Goal: Transaction & Acquisition: Subscribe to service/newsletter

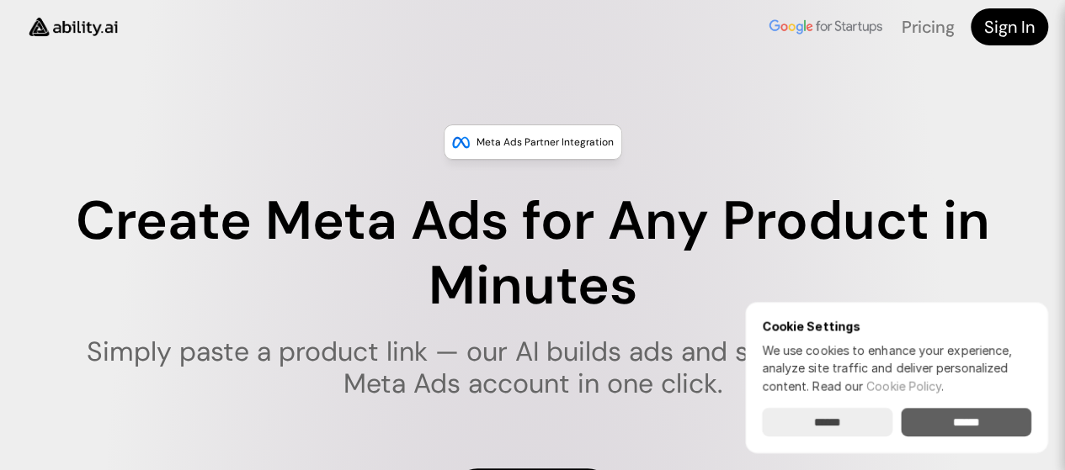
click at [958, 422] on input "******" at bounding box center [965, 422] width 130 height 29
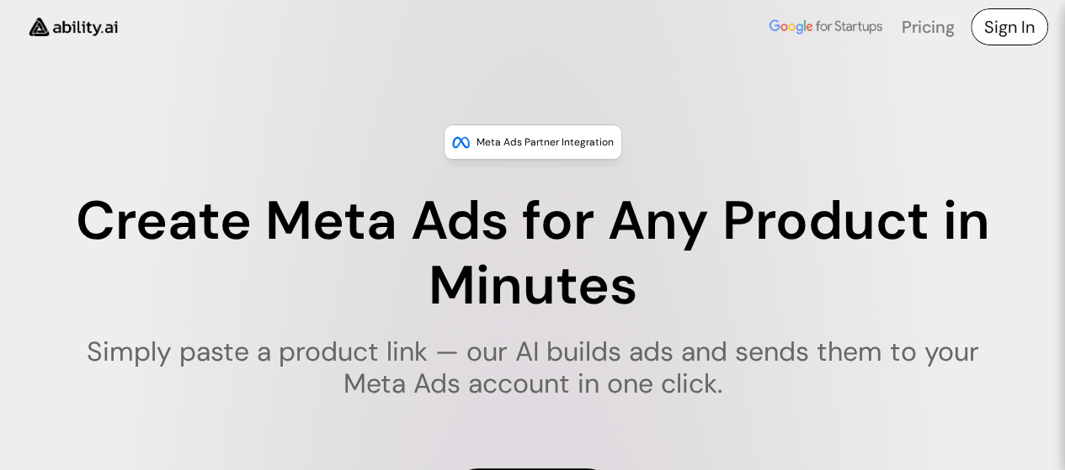
click at [1010, 24] on h4 "Sign In" at bounding box center [1009, 27] width 50 height 24
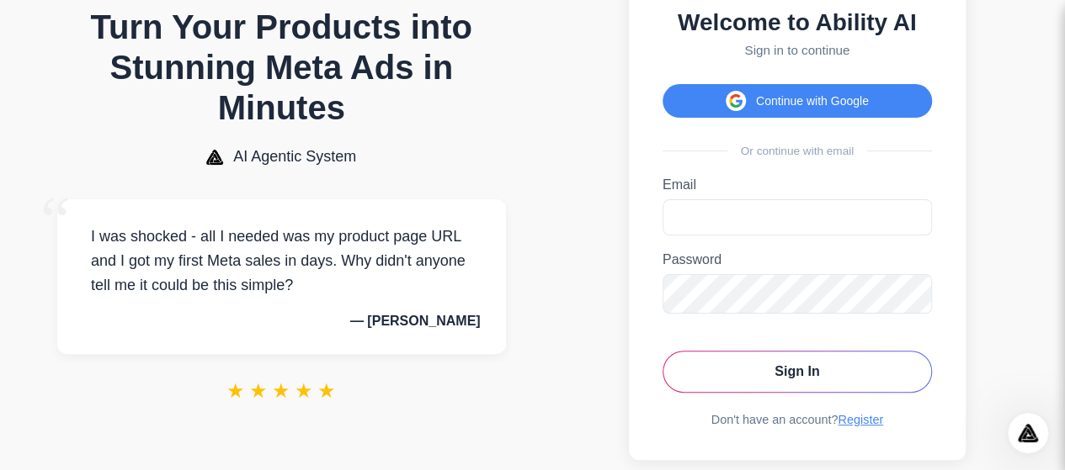
scroll to position [70, 0]
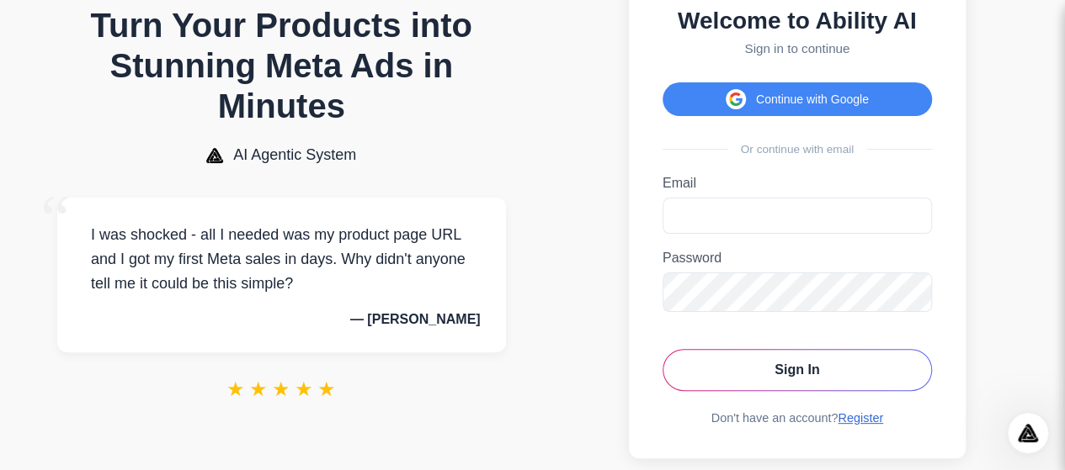
click at [858, 425] on link "Register" at bounding box center [859, 417] width 45 height 13
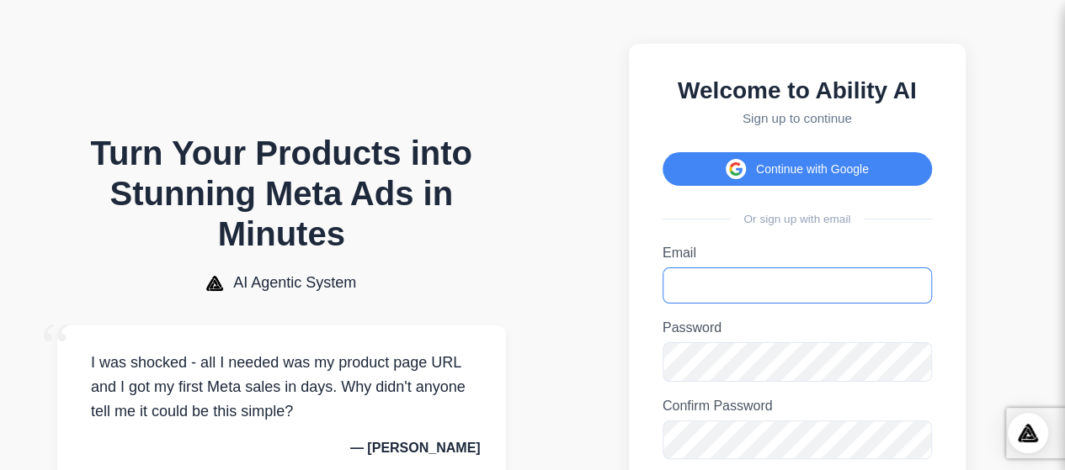
click at [704, 297] on input "Email" at bounding box center [796, 286] width 269 height 36
type input "**********"
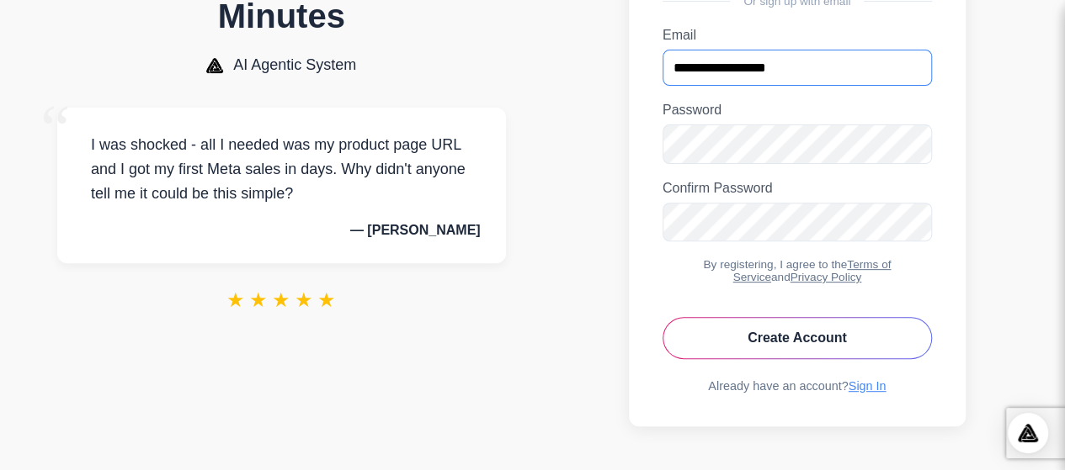
scroll to position [228, 0]
click at [776, 351] on button "Create Account" at bounding box center [796, 338] width 269 height 42
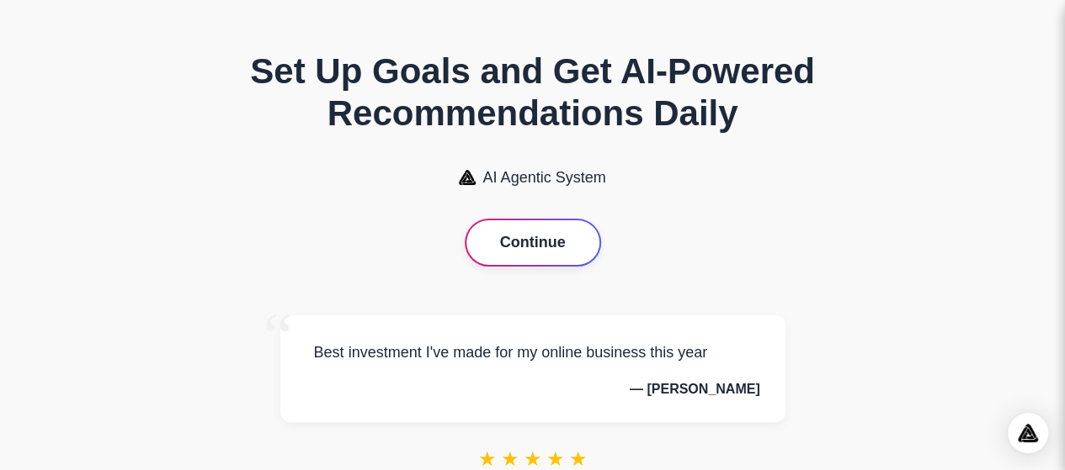
click at [535, 242] on button "Continue" at bounding box center [532, 242] width 133 height 45
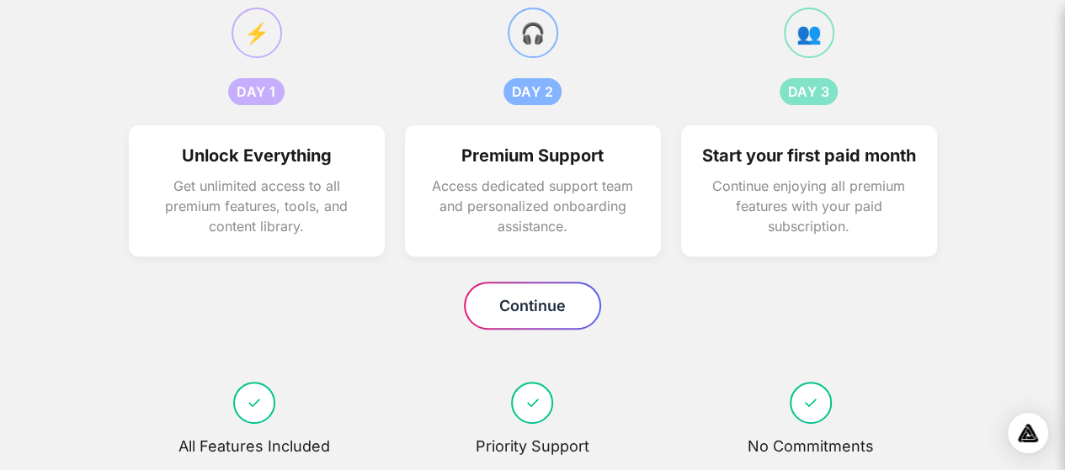
scroll to position [205, 0]
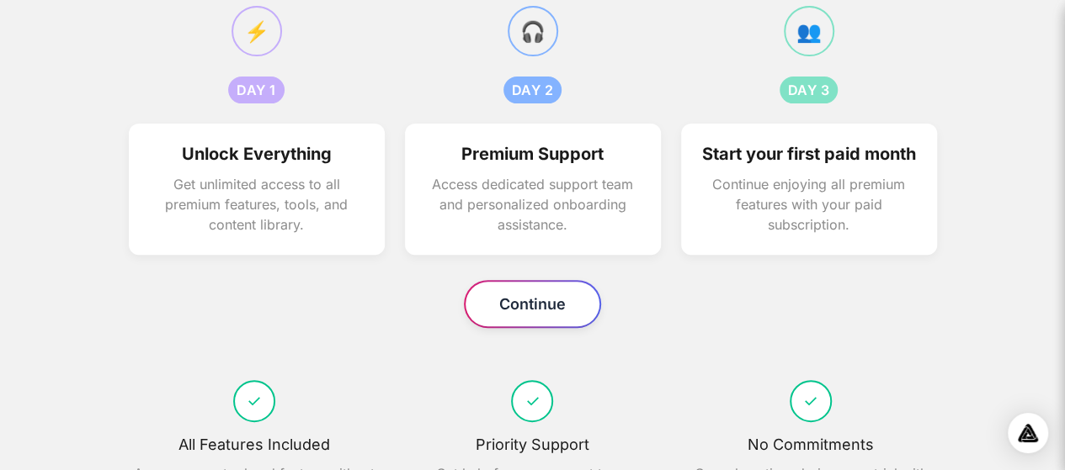
click at [530, 327] on button "Continue" at bounding box center [532, 304] width 134 height 45
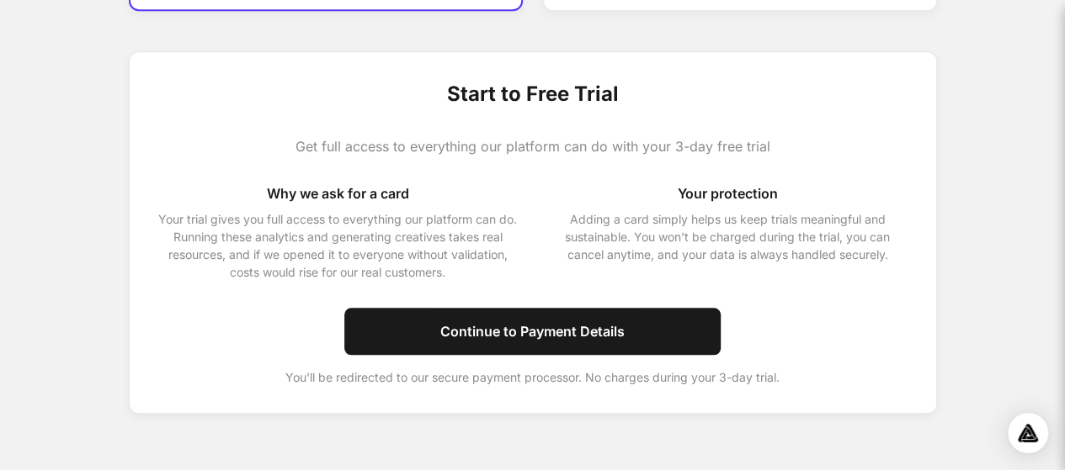
scroll to position [690, 0]
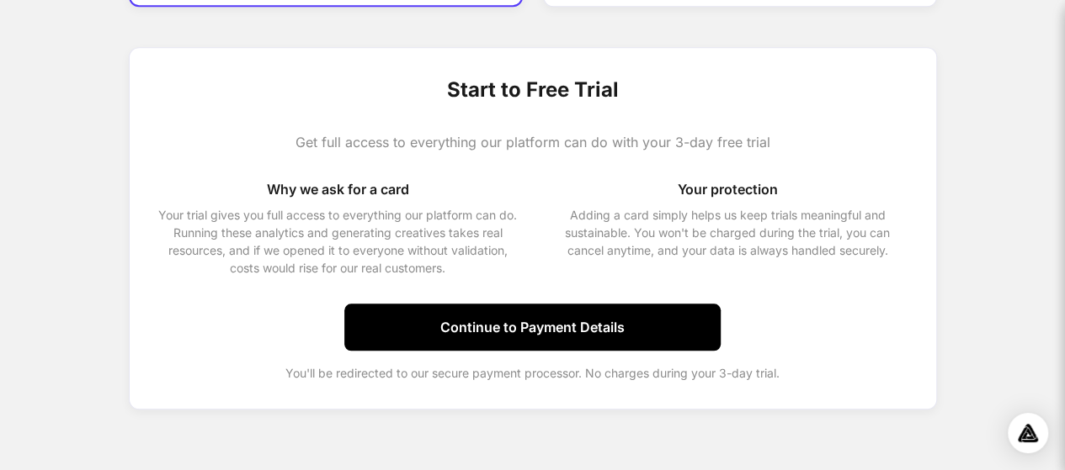
click at [544, 326] on button "Continue to Payment Details" at bounding box center [532, 327] width 376 height 47
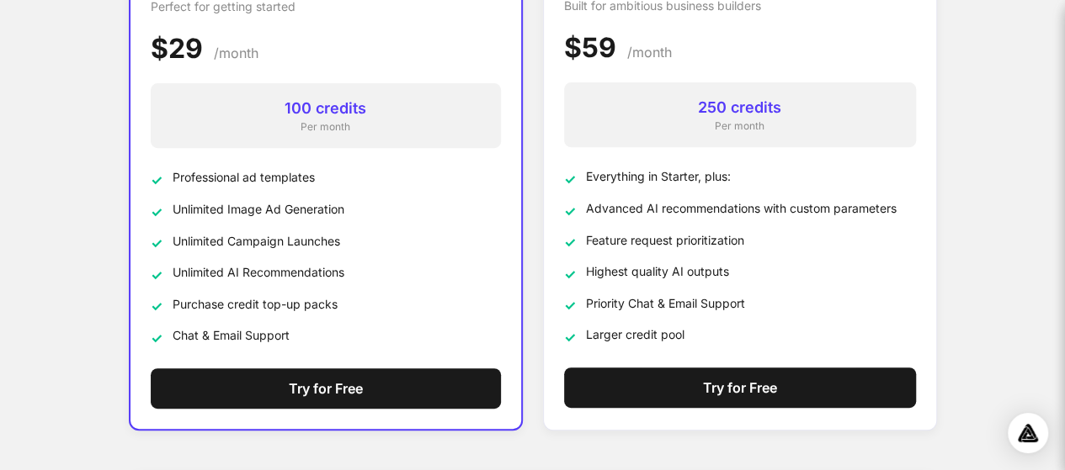
scroll to position [275, 0]
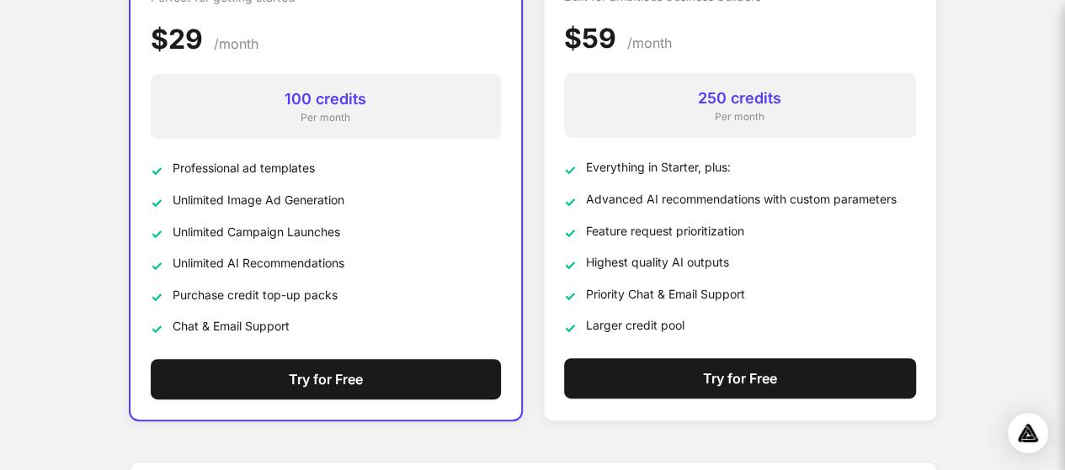
drag, startPoint x: 1076, startPoint y: 51, endPoint x: 1076, endPoint y: 156, distance: 104.3
click at [1064, 156] on html "Start your 3-day, $0 free trial Get full access to everything our platform can …" at bounding box center [532, 305] width 1065 height 1160
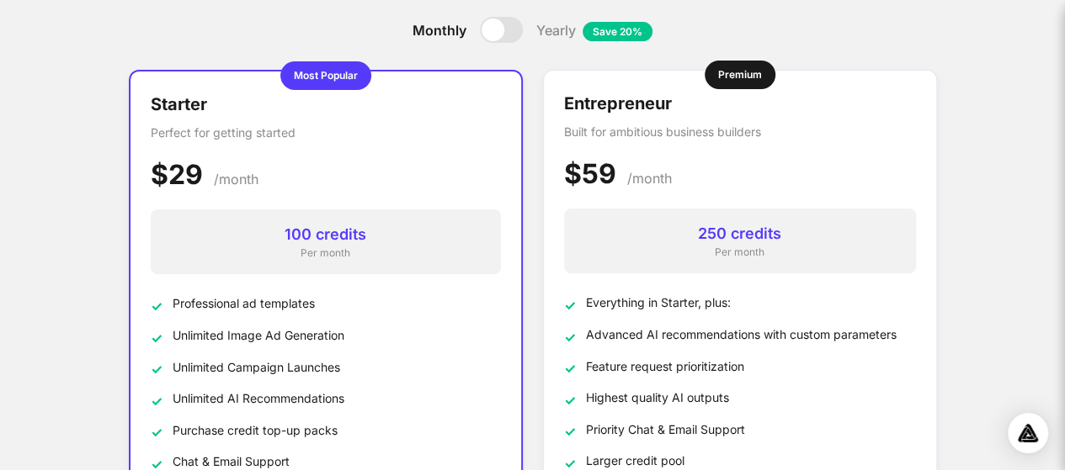
scroll to position [142, 0]
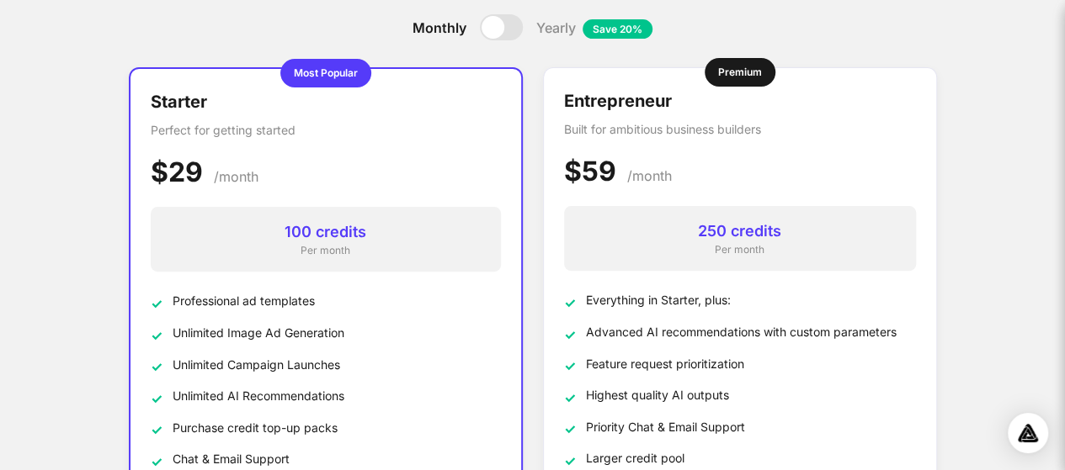
click at [506, 29] on div at bounding box center [501, 27] width 43 height 26
click at [481, 29] on div at bounding box center [501, 27] width 43 height 26
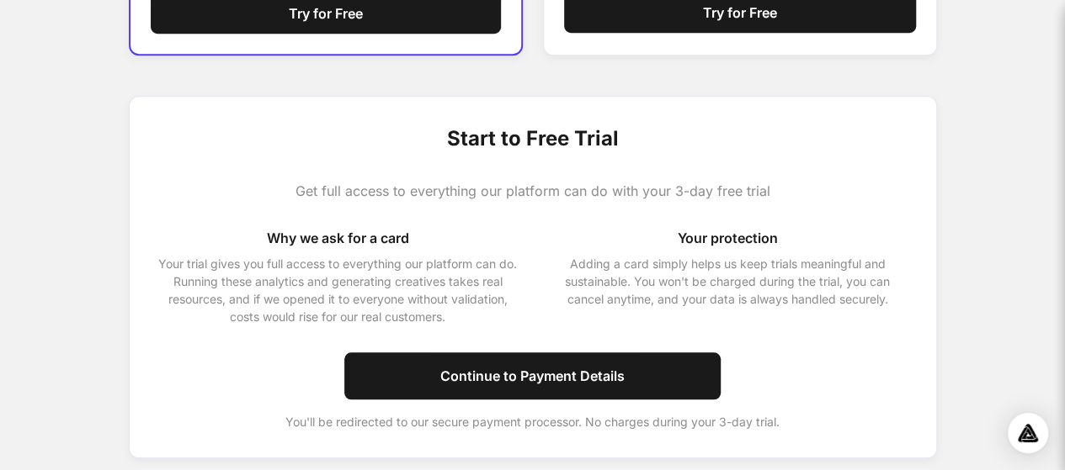
scroll to position [647, 0]
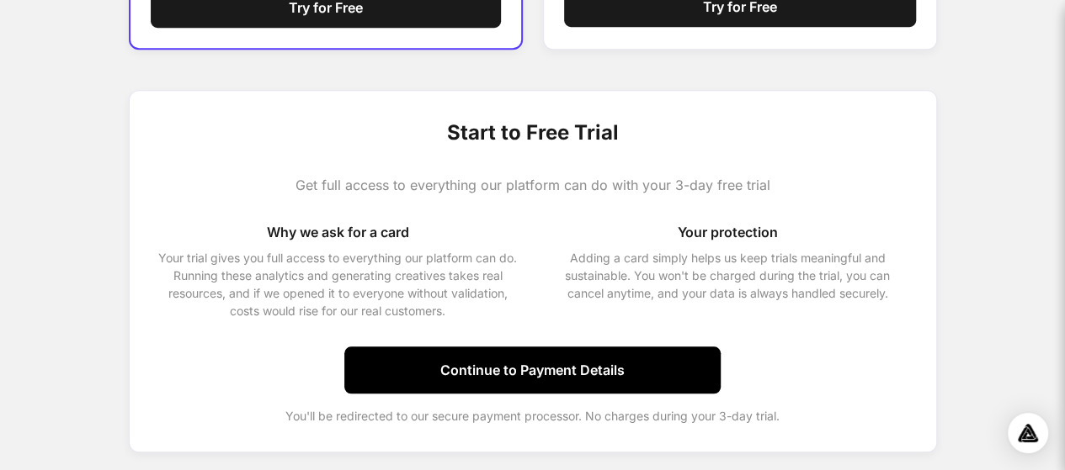
click at [502, 374] on button "Continue to Payment Details" at bounding box center [532, 370] width 376 height 47
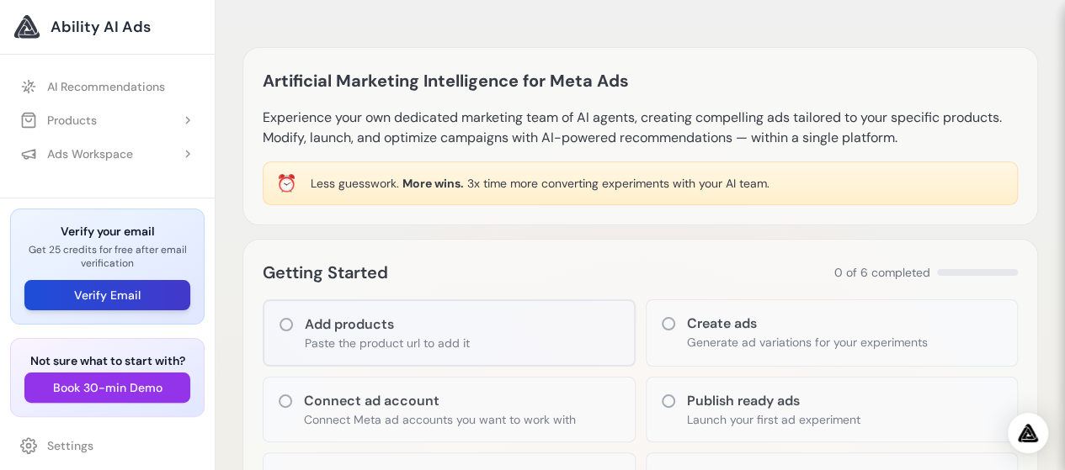
click at [101, 294] on button "Verify Email" at bounding box center [107, 295] width 166 height 30
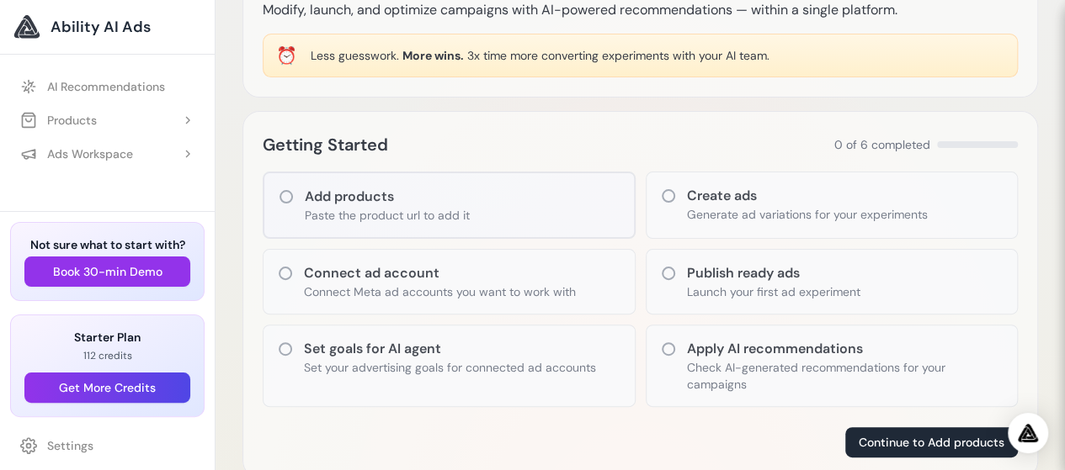
scroll to position [165, 0]
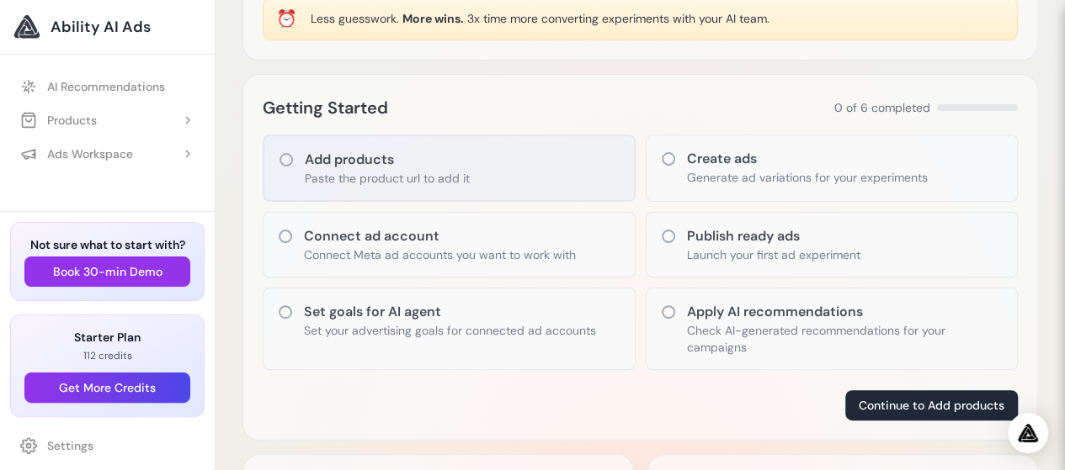
click at [306, 158] on h3 "Add products" at bounding box center [387, 160] width 165 height 20
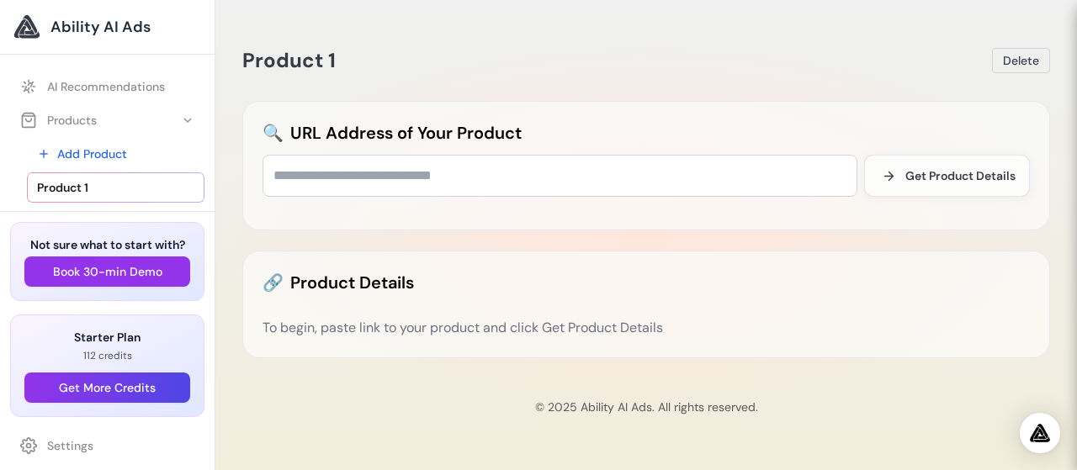
click at [131, 187] on link "Product 1" at bounding box center [116, 188] width 178 height 30
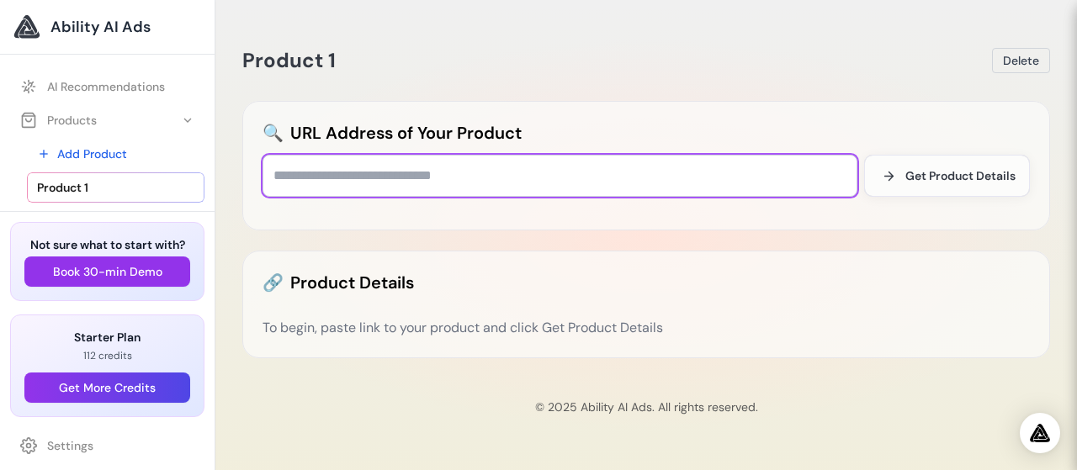
click at [465, 178] on input "text" at bounding box center [560, 176] width 595 height 42
paste input "**********"
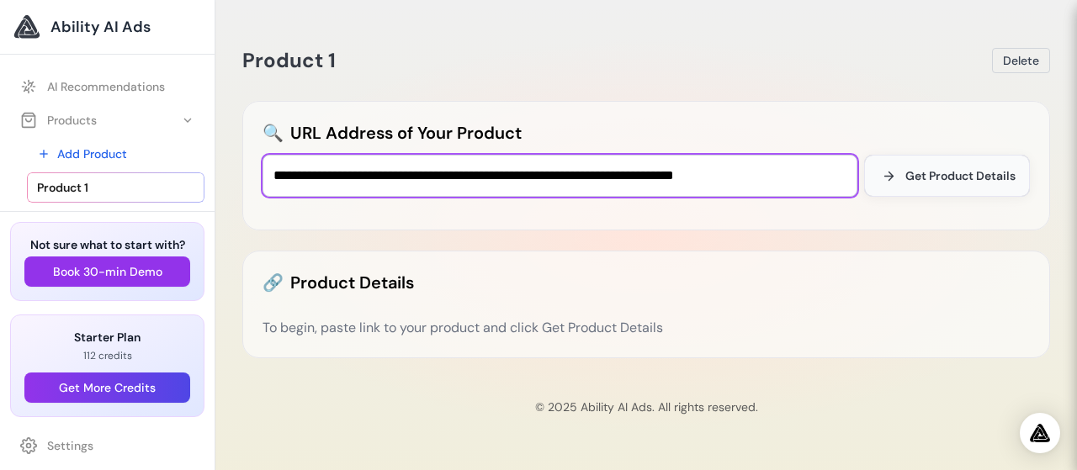
type input "**********"
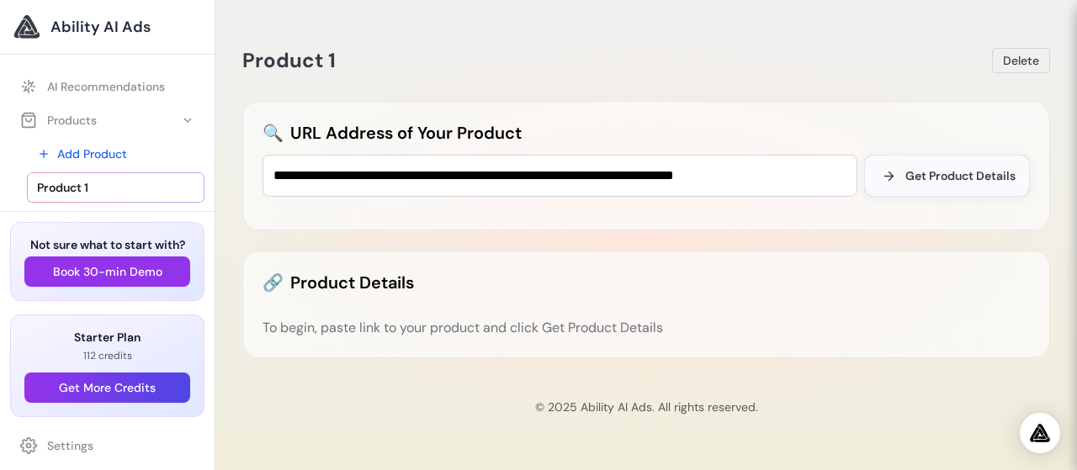
click at [948, 179] on span "Get Product Details" at bounding box center [960, 175] width 110 height 17
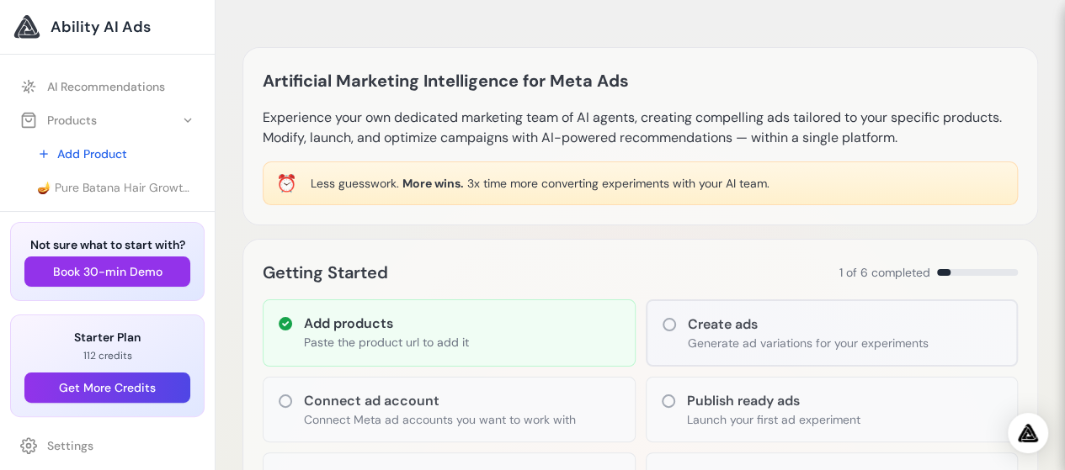
scroll to position [165, 0]
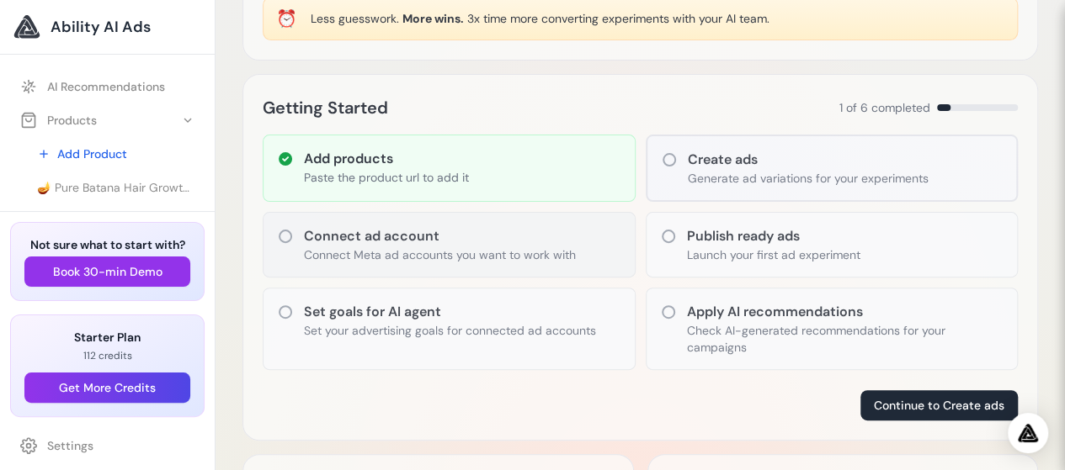
click at [361, 241] on h3 "Connect ad account" at bounding box center [440, 236] width 272 height 20
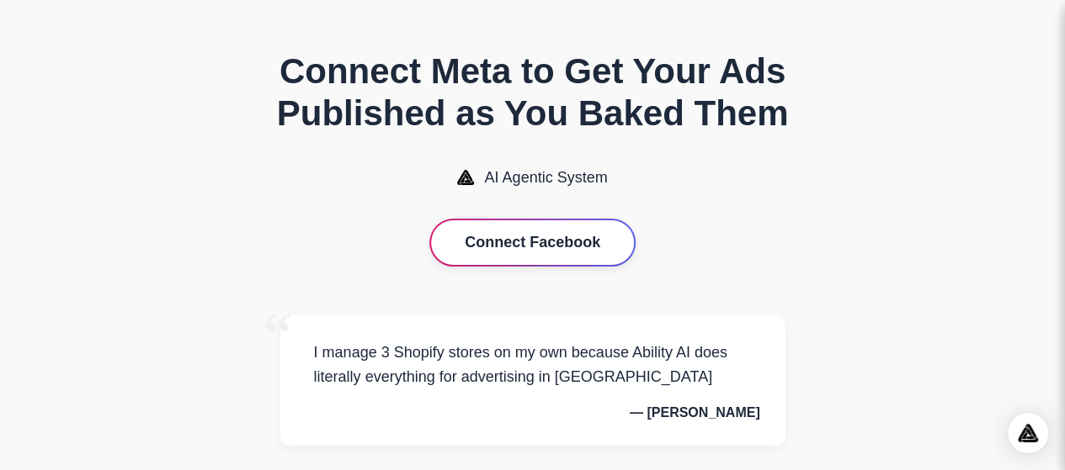
click at [522, 253] on button "Connect Facebook" at bounding box center [532, 242] width 203 height 45
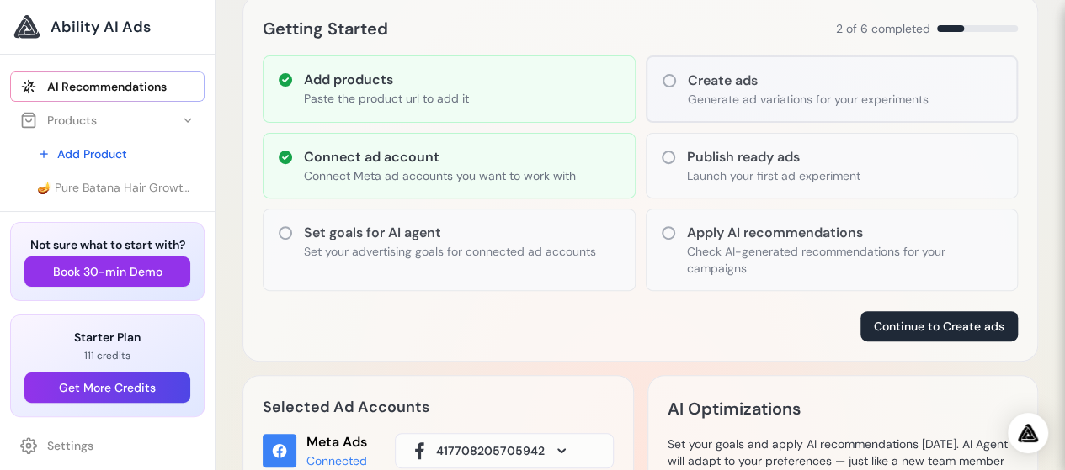
scroll to position [237, 0]
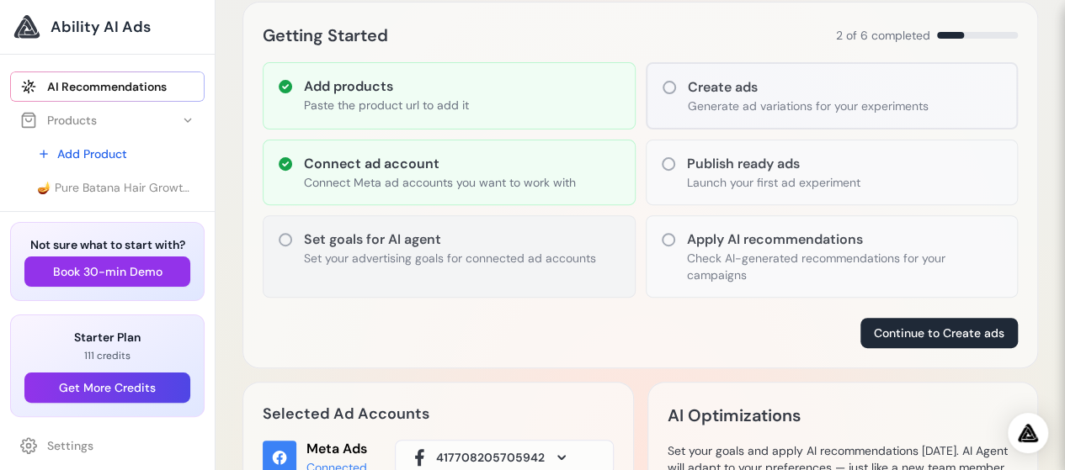
click at [281, 240] on icon at bounding box center [285, 239] width 17 height 17
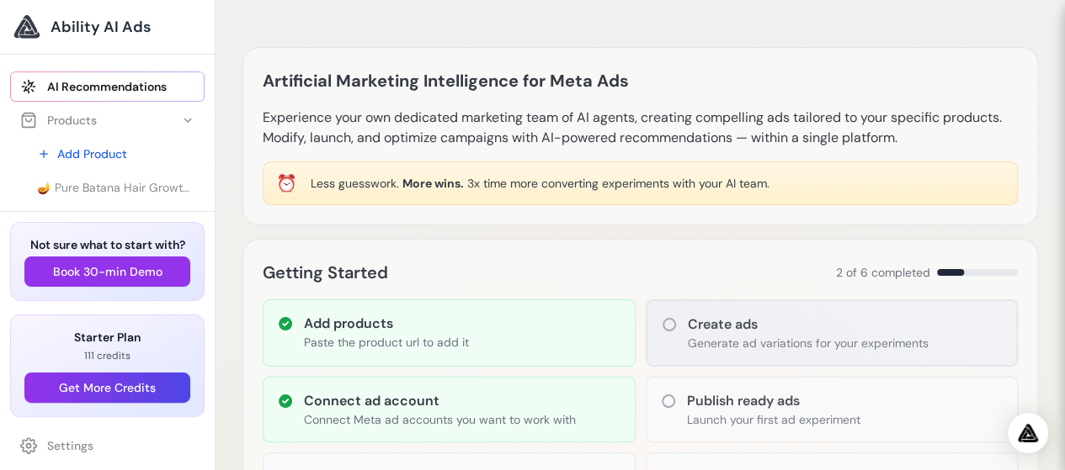
scroll to position [237, 0]
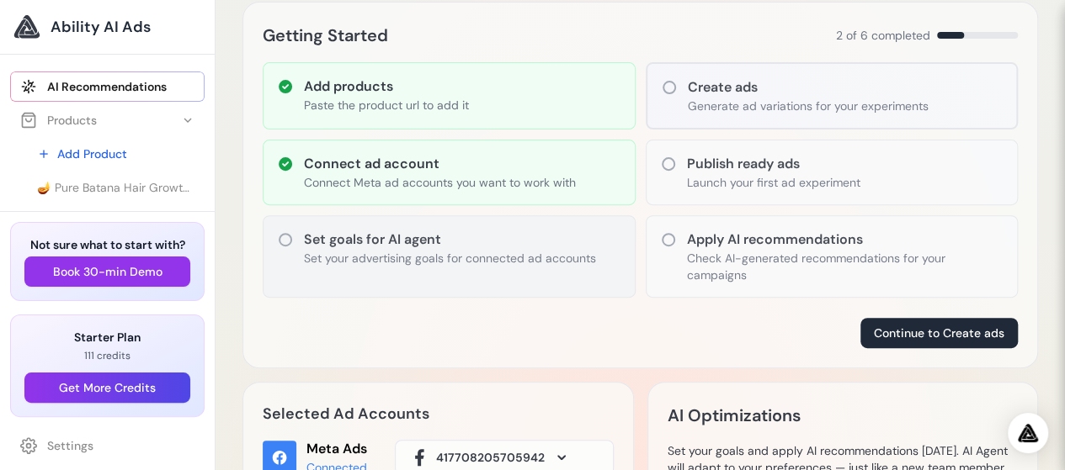
click at [353, 258] on p "Set your advertising goals for connected ad accounts" at bounding box center [450, 258] width 292 height 17
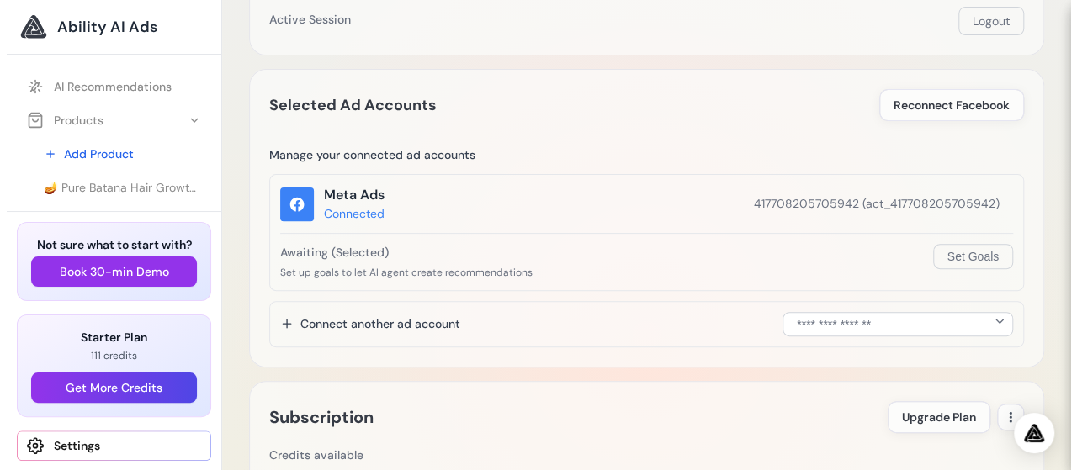
scroll to position [197, 0]
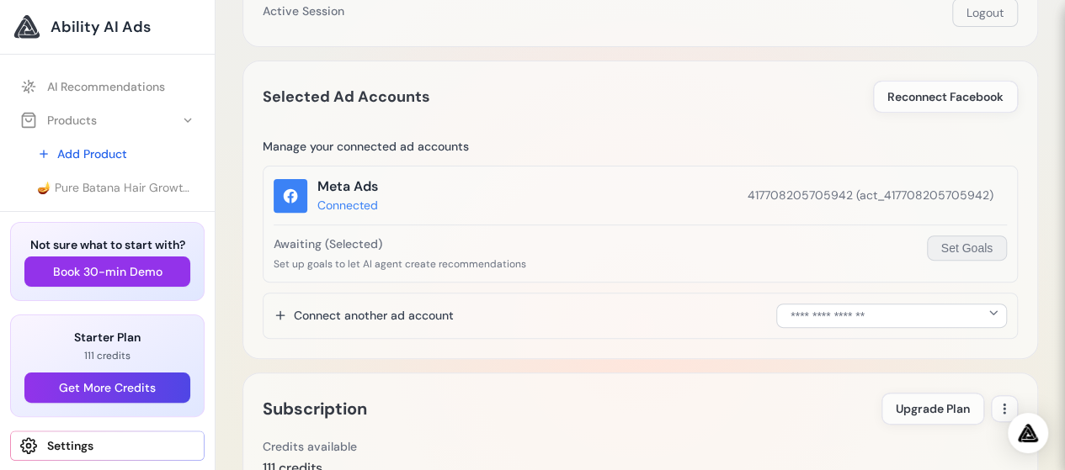
click at [959, 249] on button "Set Goals" at bounding box center [967, 248] width 80 height 25
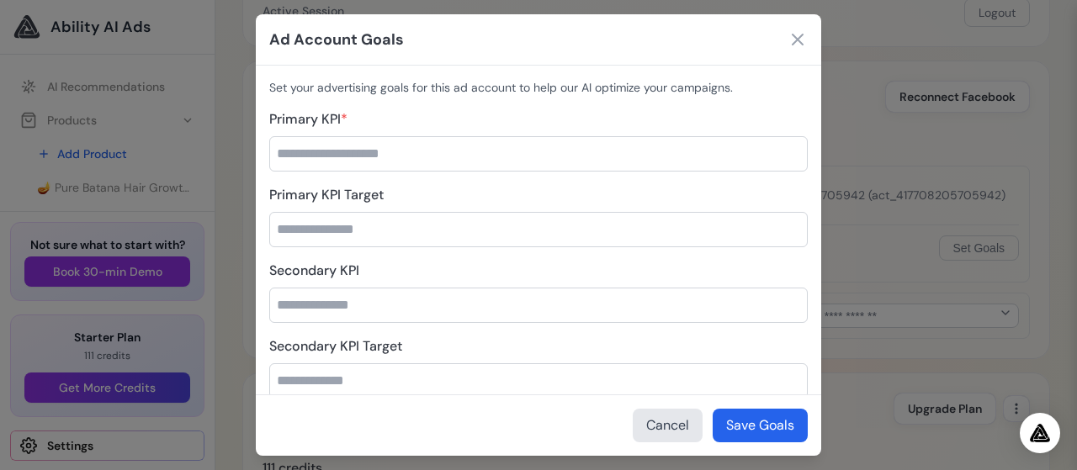
click at [550, 157] on input "Primary KPI *" at bounding box center [538, 153] width 539 height 35
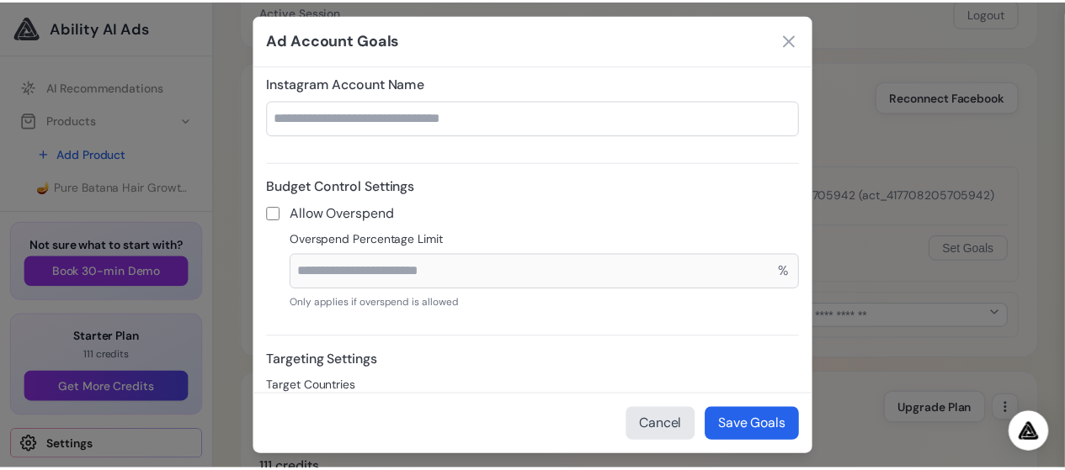
scroll to position [0, 0]
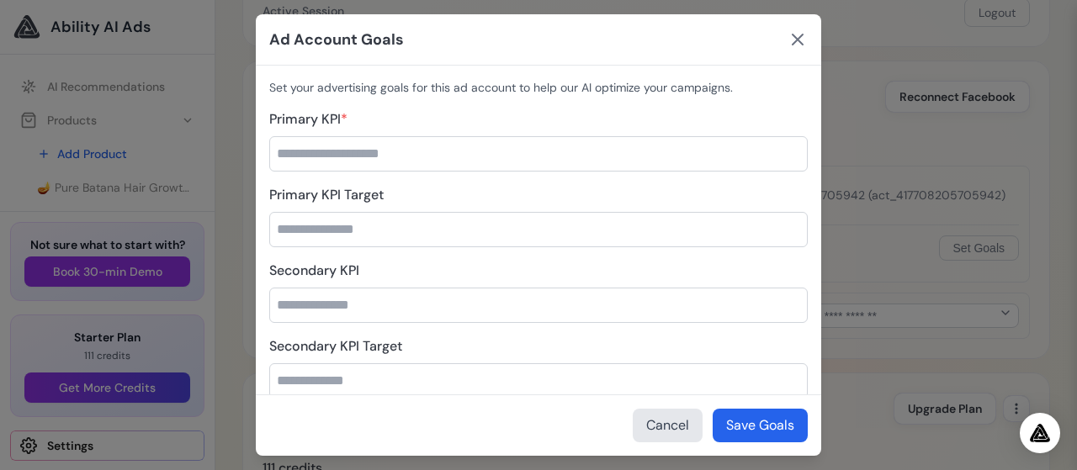
click at [798, 38] on icon at bounding box center [798, 40] width 10 height 10
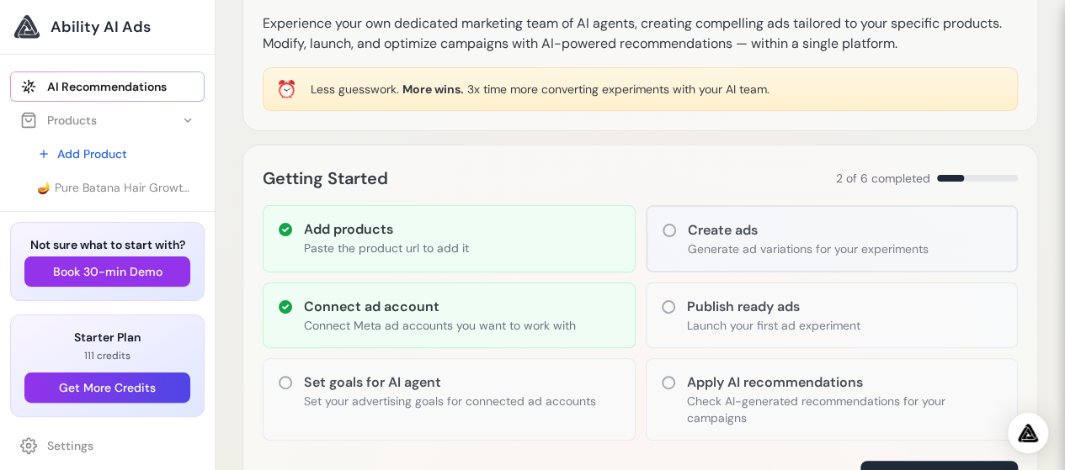
scroll to position [119, 0]
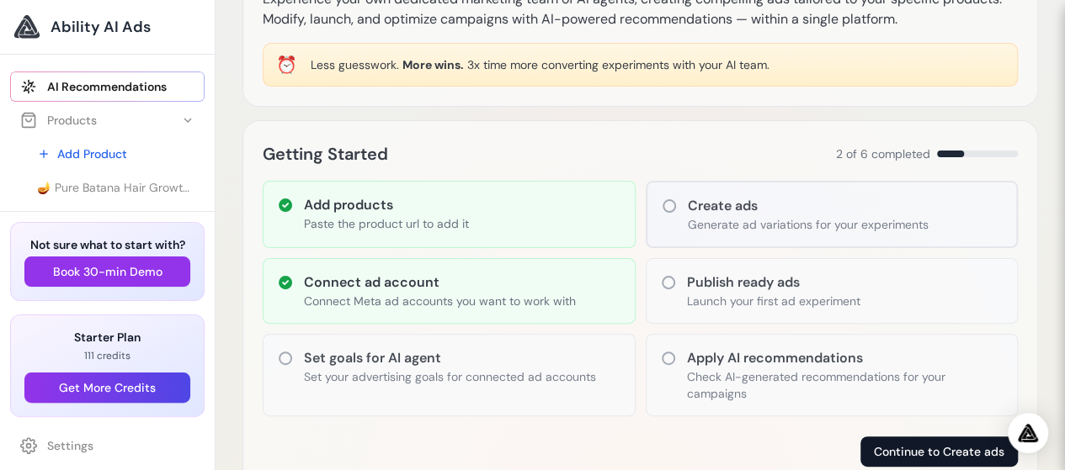
click at [931, 451] on button "Continue to Create ads" at bounding box center [938, 452] width 157 height 30
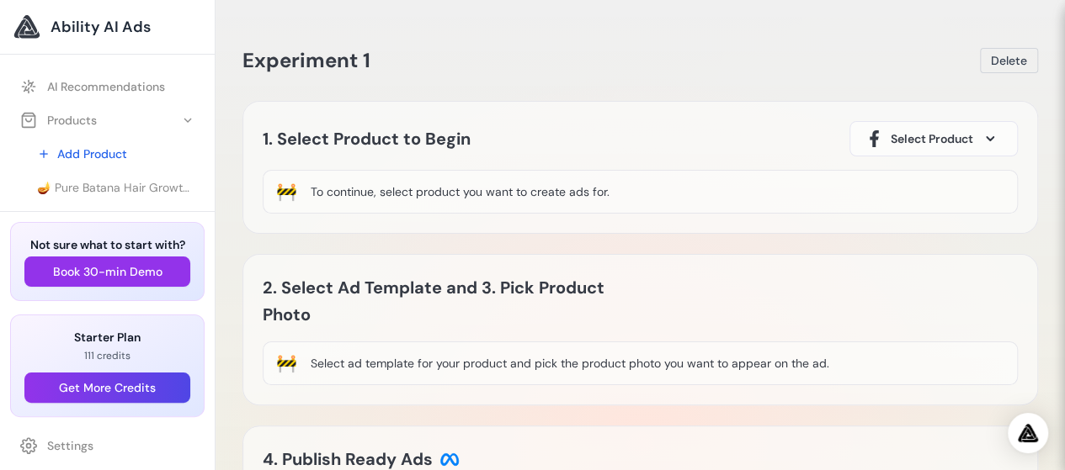
click at [993, 139] on icon at bounding box center [989, 138] width 8 height 5
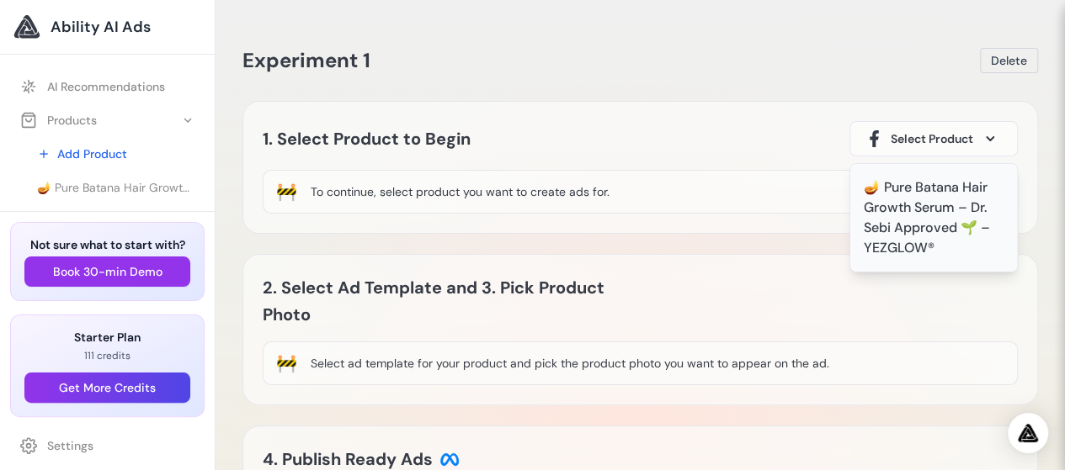
click at [939, 195] on div "🪔 Pure Batana Hair Growth Serum – Dr. Sebi Approved 🌱 – YEZGLOW®" at bounding box center [933, 218] width 140 height 81
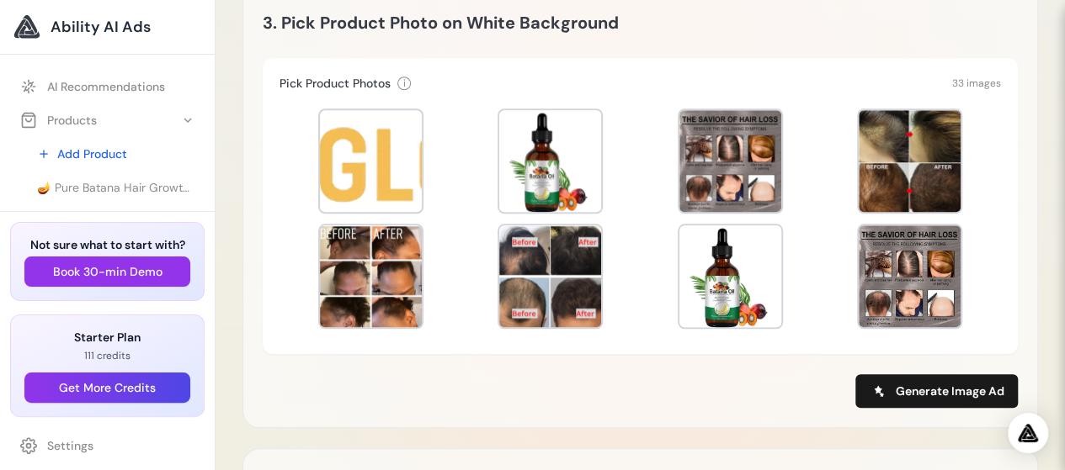
scroll to position [686, 0]
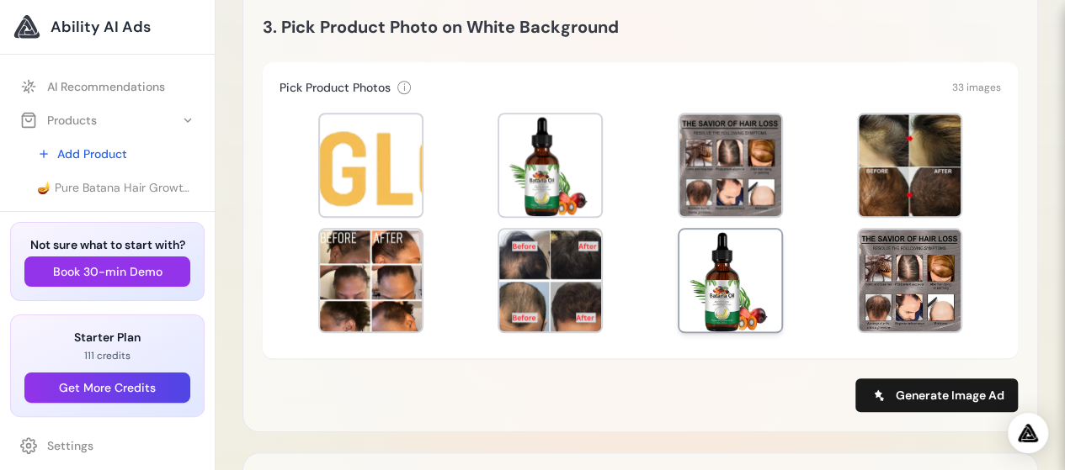
click at [702, 332] on div at bounding box center [730, 281] width 102 height 102
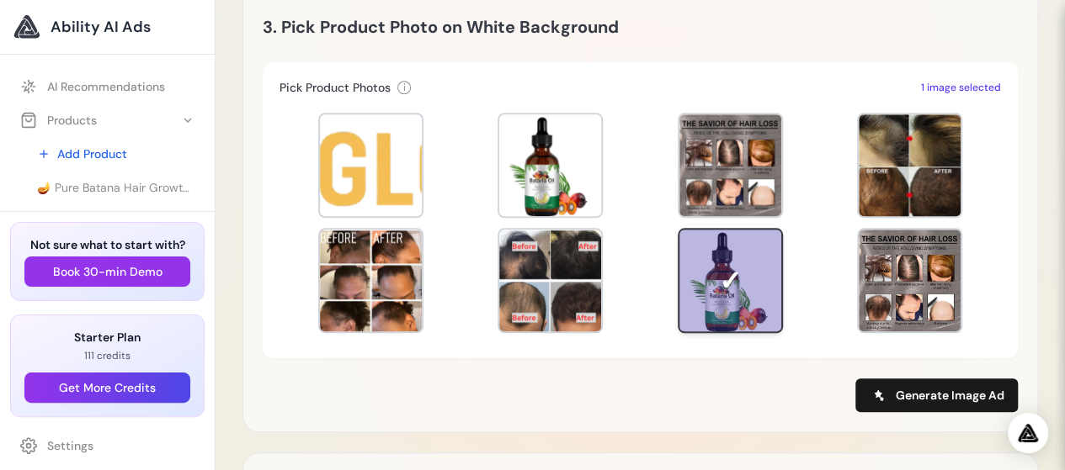
click at [710, 332] on div at bounding box center [730, 281] width 102 height 102
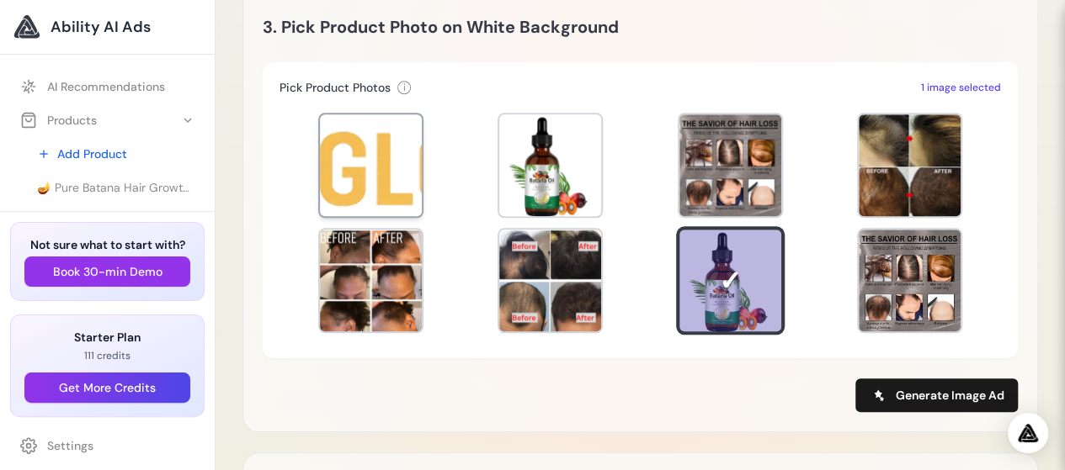
click at [382, 216] on div at bounding box center [371, 165] width 102 height 102
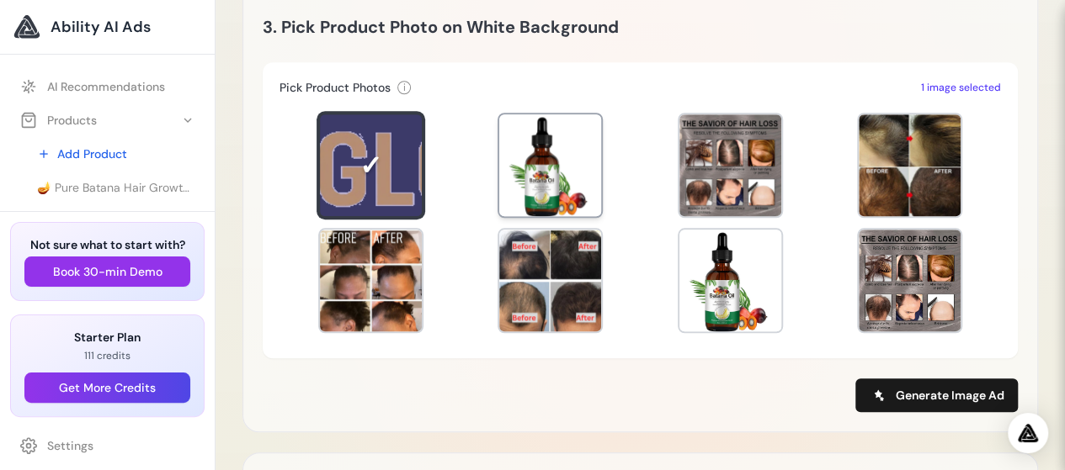
click at [539, 216] on div at bounding box center [550, 165] width 102 height 102
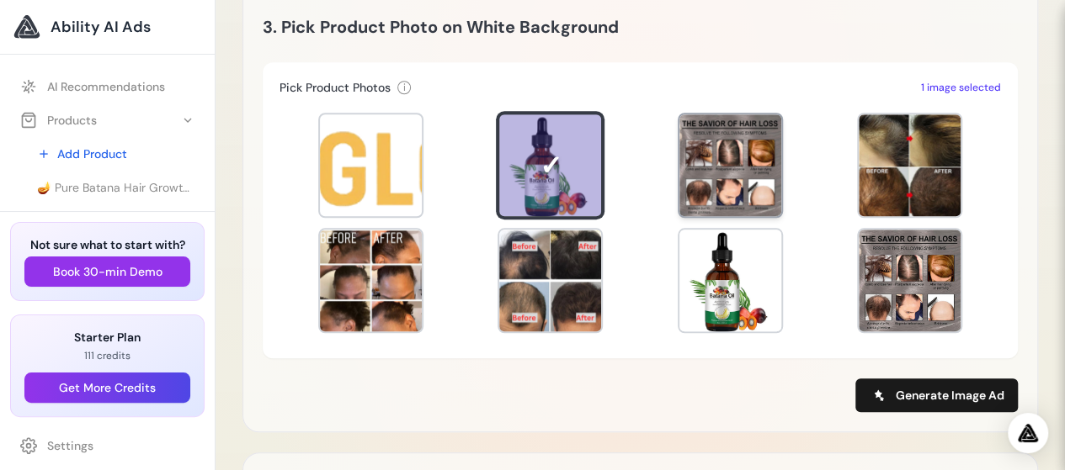
click at [719, 215] on div at bounding box center [730, 165] width 102 height 102
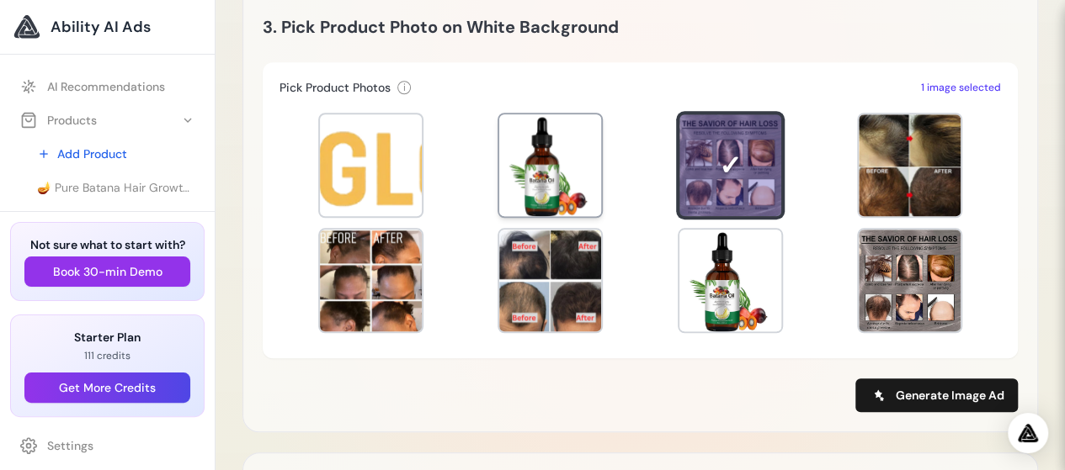
click at [557, 215] on div at bounding box center [550, 165] width 102 height 102
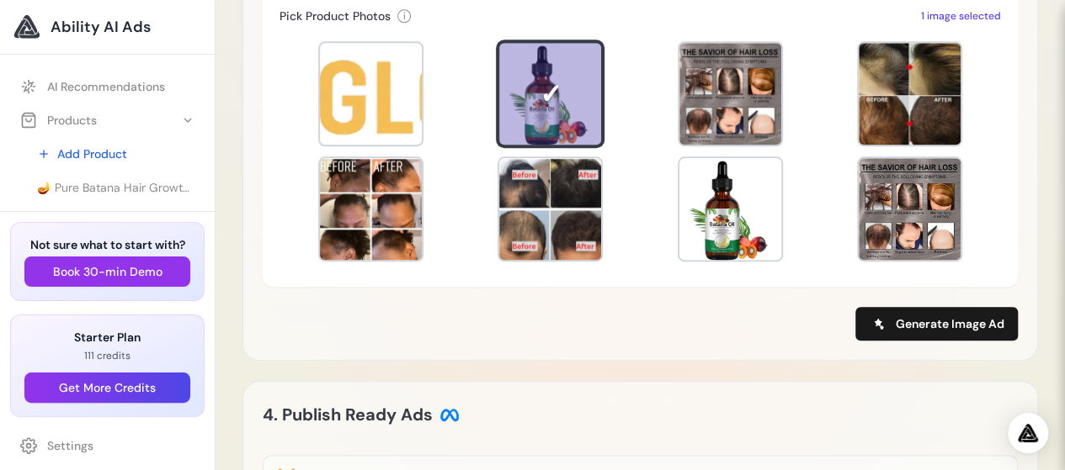
scroll to position [1006, 0]
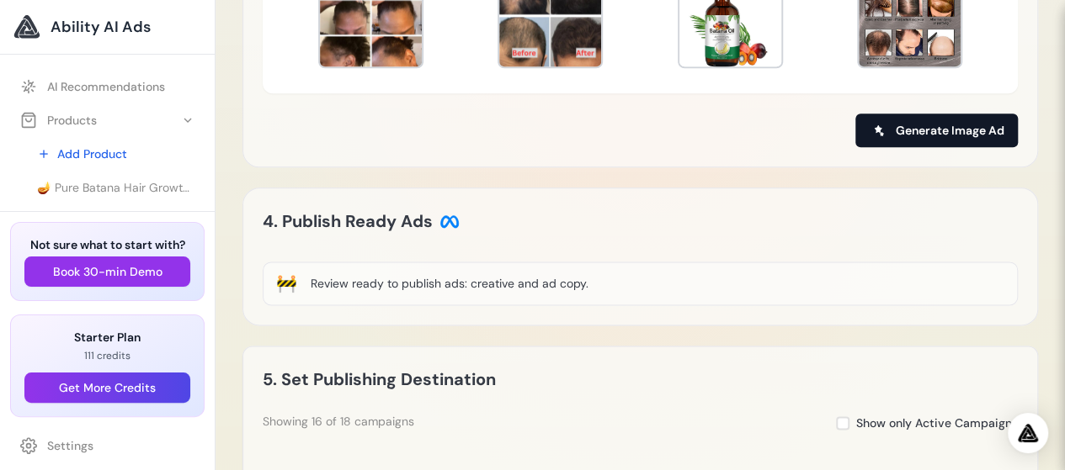
click at [937, 129] on span "Generate Image Ad" at bounding box center [949, 130] width 109 height 17
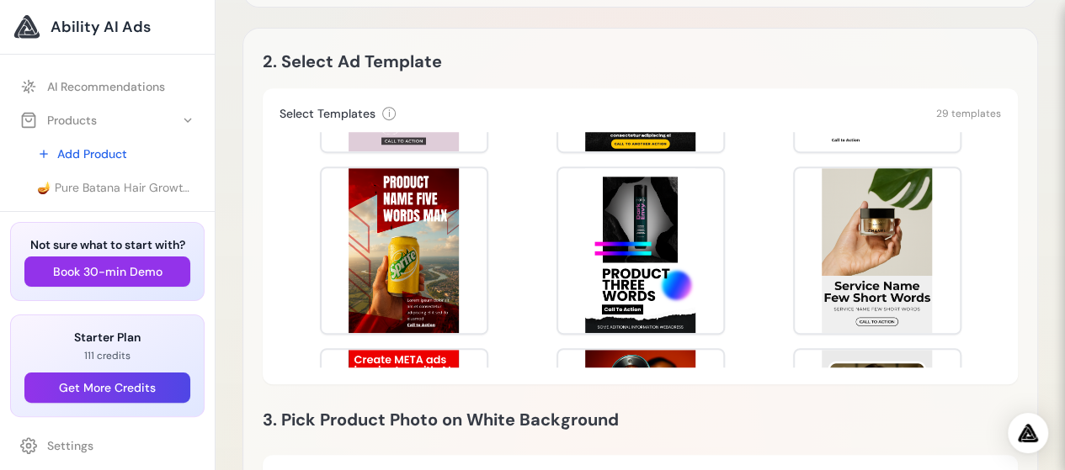
scroll to position [902, 0]
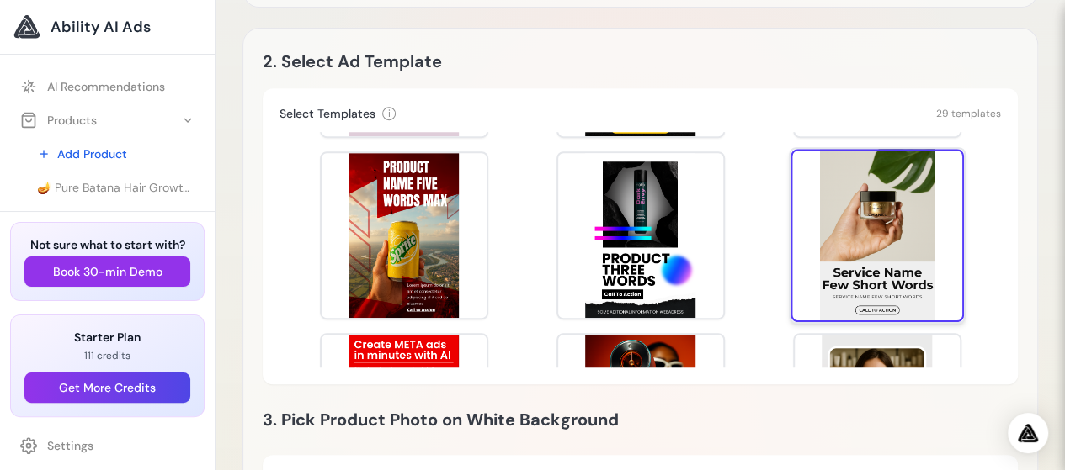
click at [873, 277] on div at bounding box center [876, 235] width 173 height 173
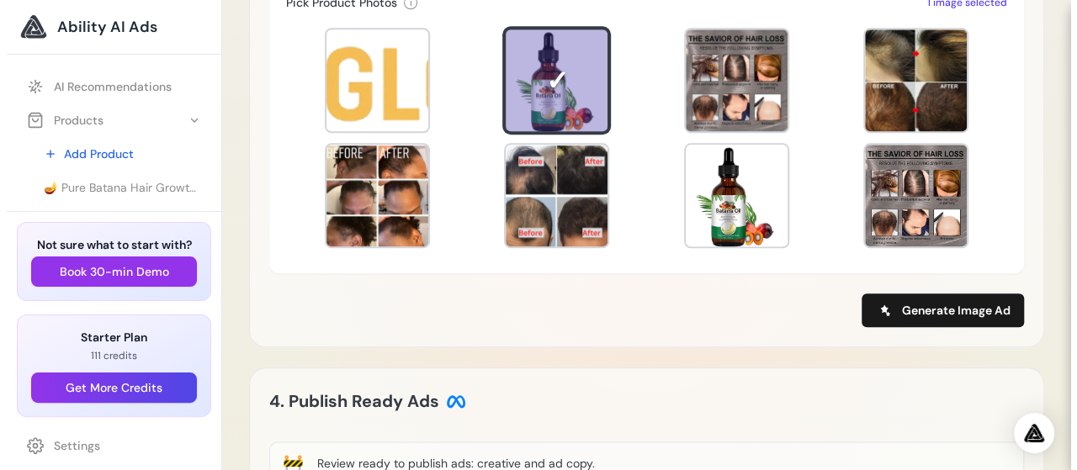
scroll to position [870, 0]
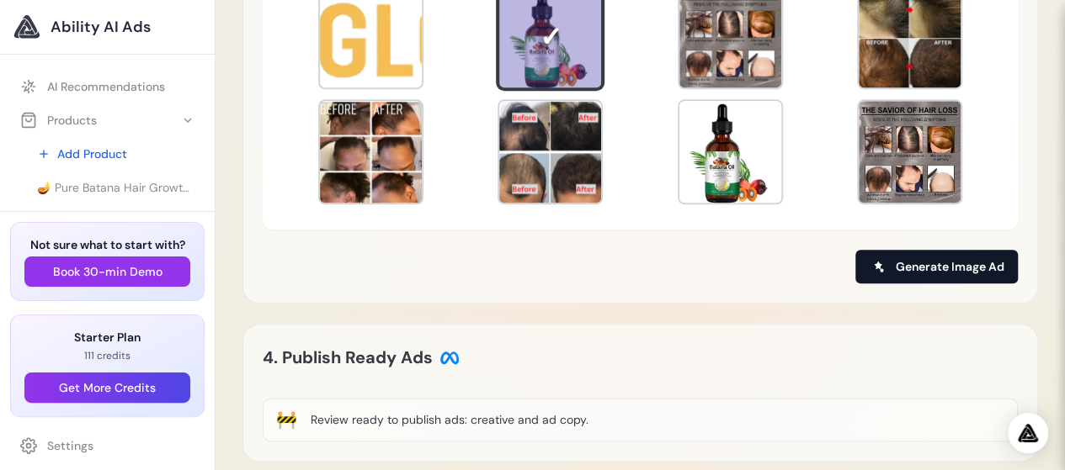
click at [950, 265] on span "Generate Image Ad" at bounding box center [949, 266] width 109 height 17
type input "**********"
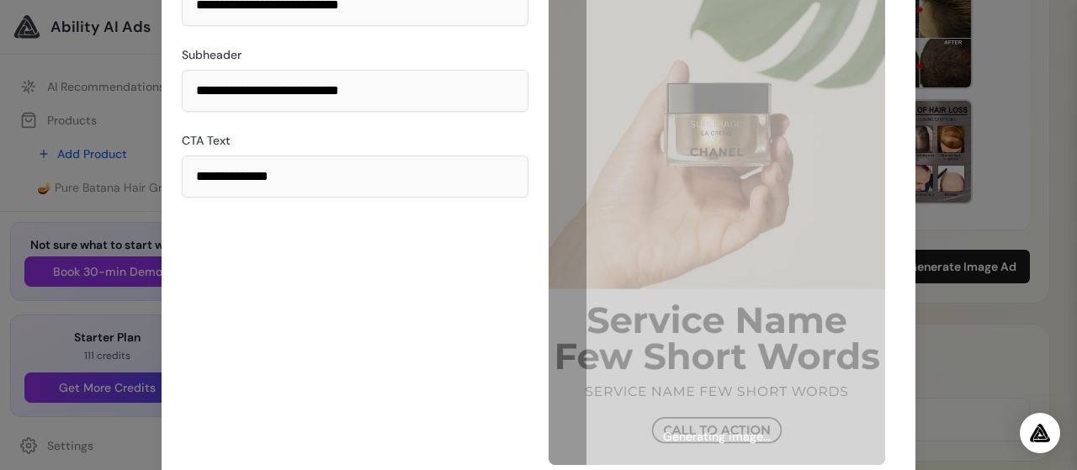
click at [258, 252] on div "**********" at bounding box center [355, 212] width 347 height 505
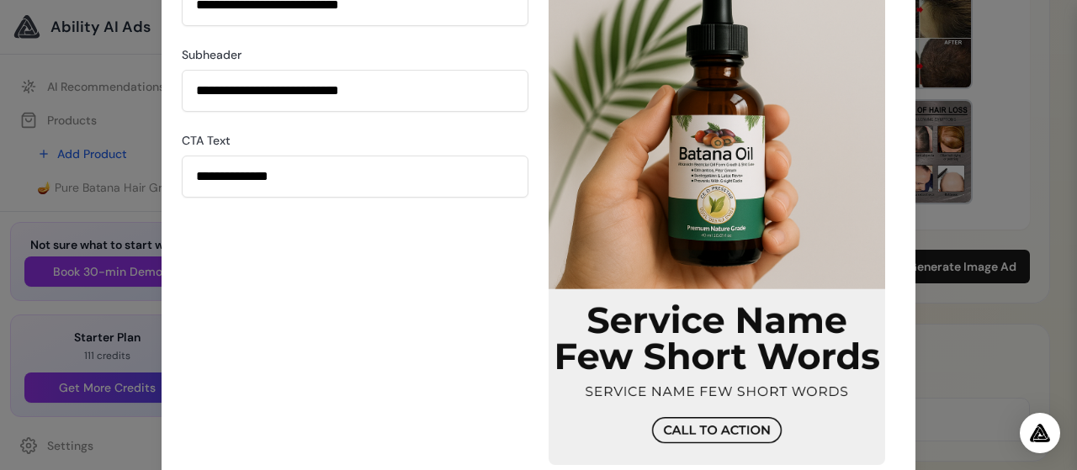
click at [1041, 144] on div "**********" at bounding box center [538, 235] width 1077 height 470
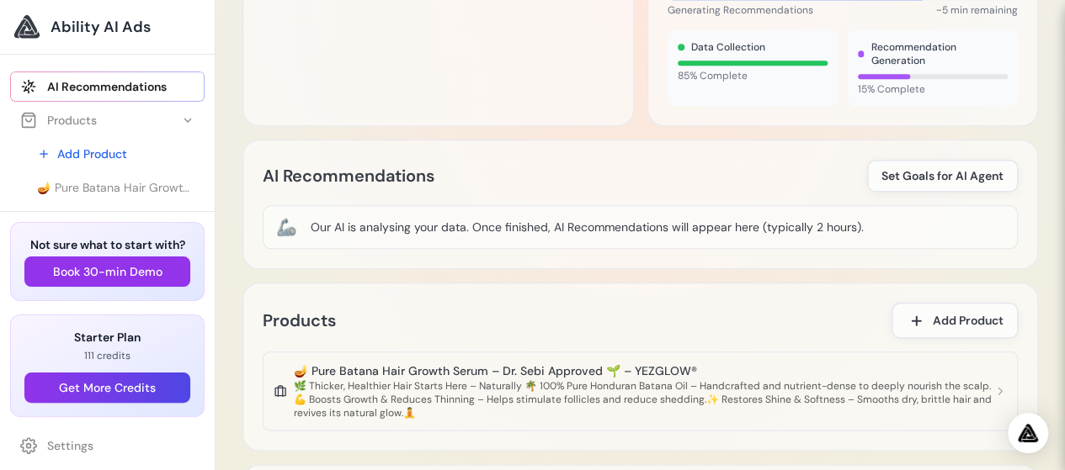
scroll to position [791, 0]
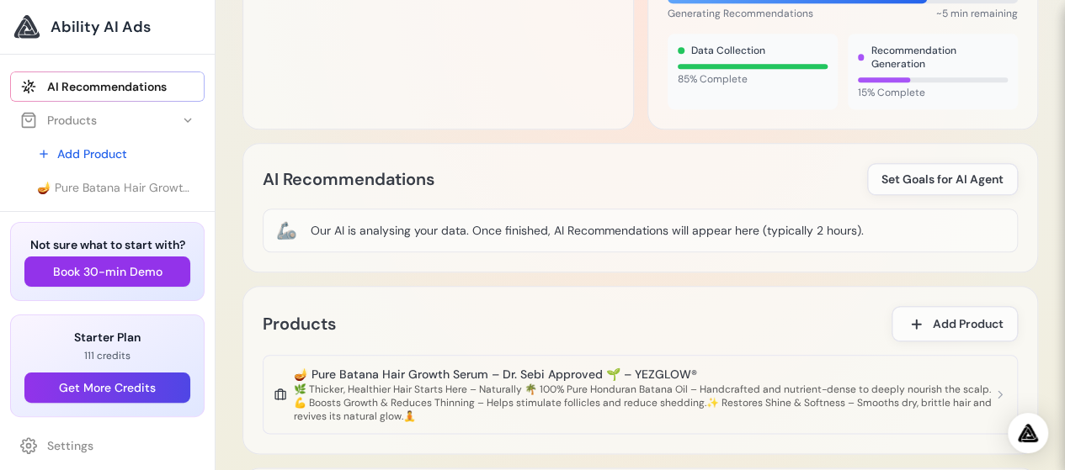
click at [133, 88] on link "AI Recommendations" at bounding box center [107, 87] width 194 height 30
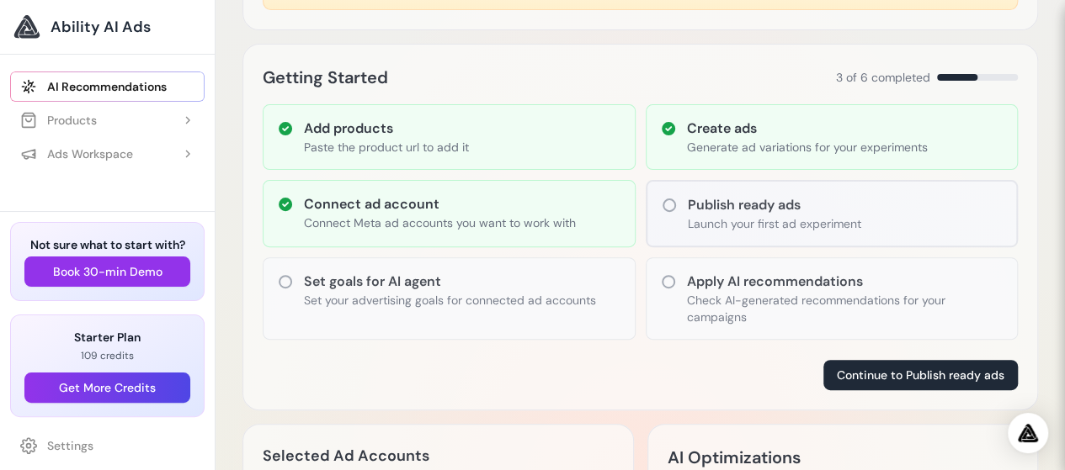
scroll to position [199, 0]
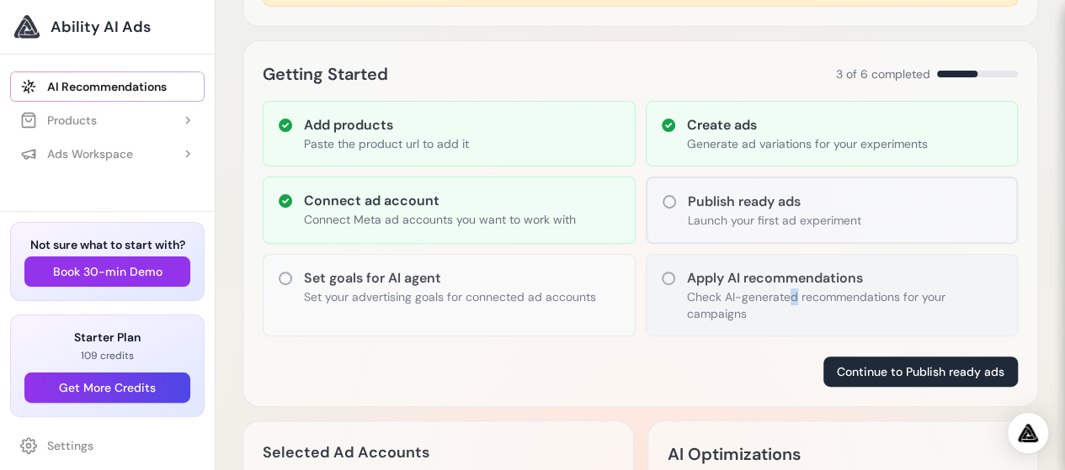
click at [791, 289] on p "Check AI-generated recommendations for your campaigns" at bounding box center [845, 306] width 317 height 34
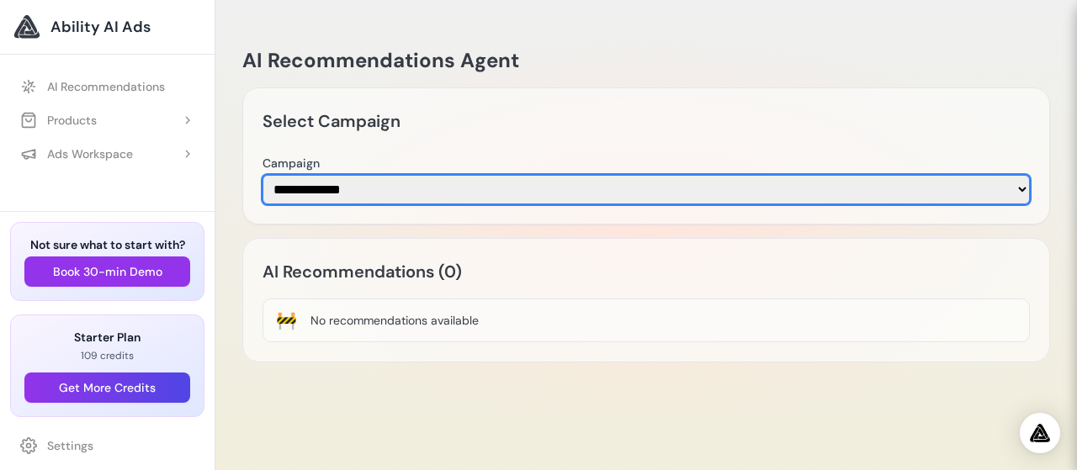
click at [756, 199] on select "**********" at bounding box center [646, 189] width 767 height 29
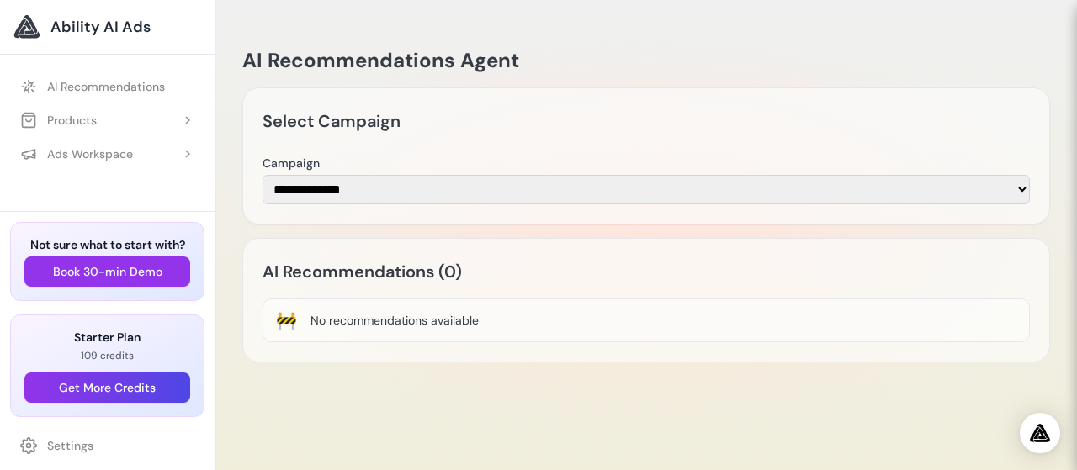
click at [964, 329] on div "🚧 No recommendations available" at bounding box center [646, 321] width 767 height 44
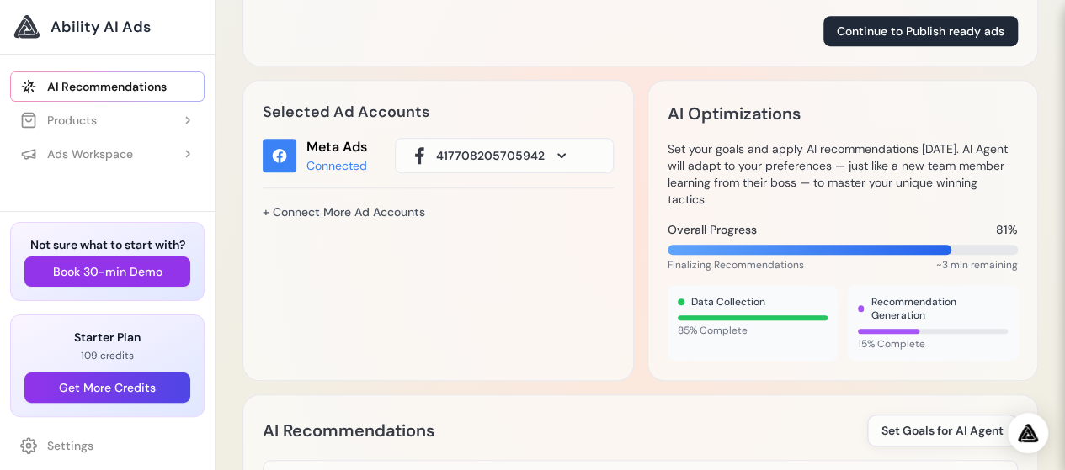
scroll to position [542, 0]
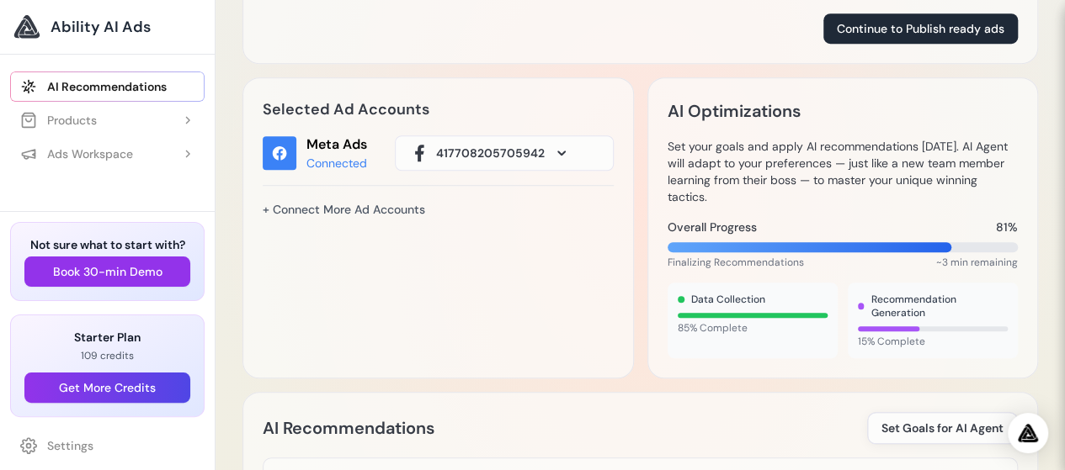
click at [528, 153] on span "417708205705942" at bounding box center [490, 153] width 109 height 17
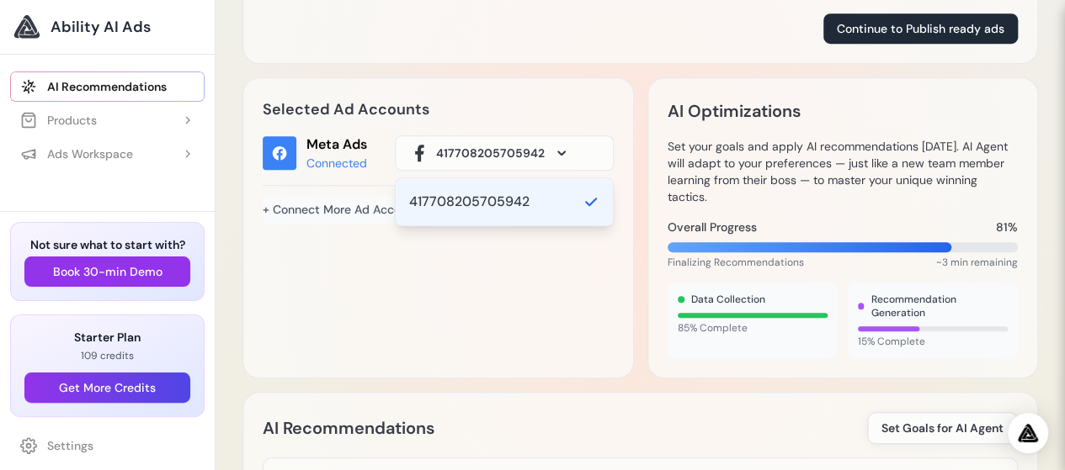
click at [329, 210] on link "+ Connect More Ad Accounts" at bounding box center [344, 209] width 162 height 29
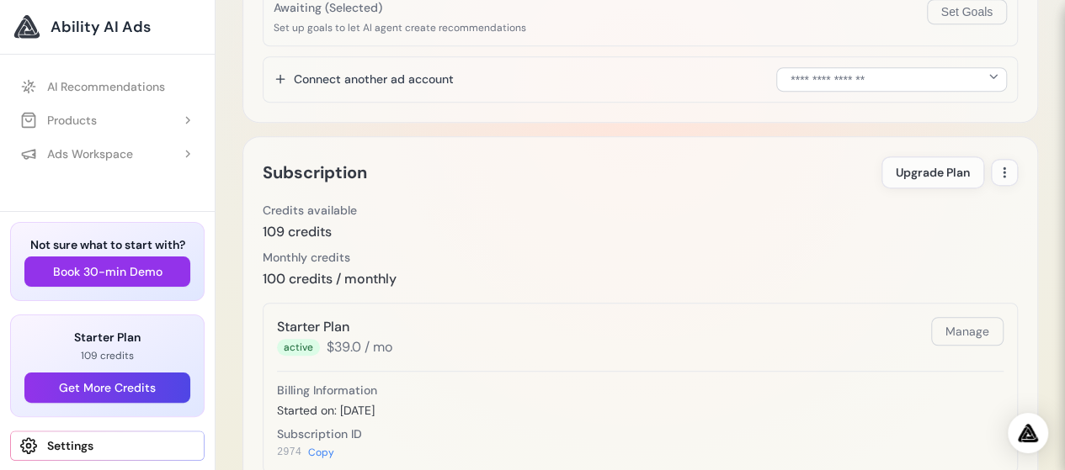
scroll to position [441, 0]
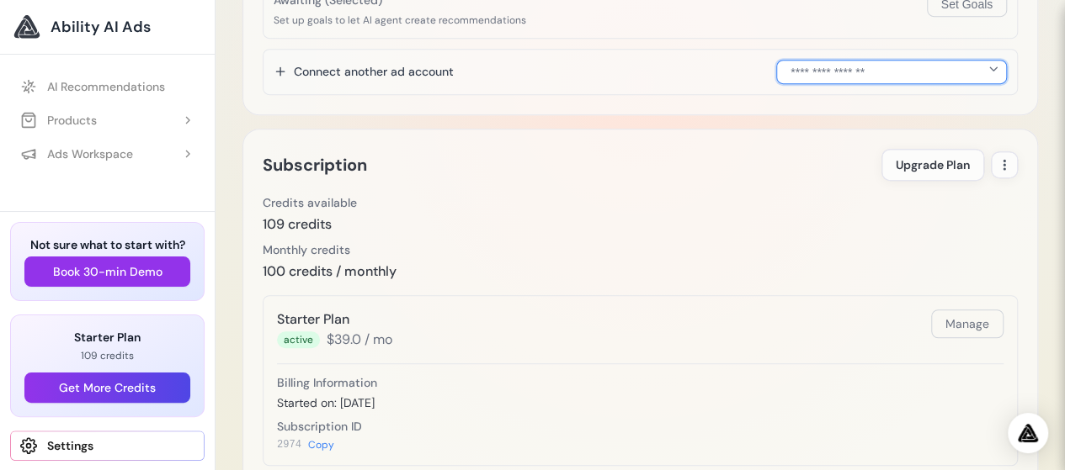
click at [845, 68] on select "**********" at bounding box center [891, 72] width 231 height 24
select select "**********"
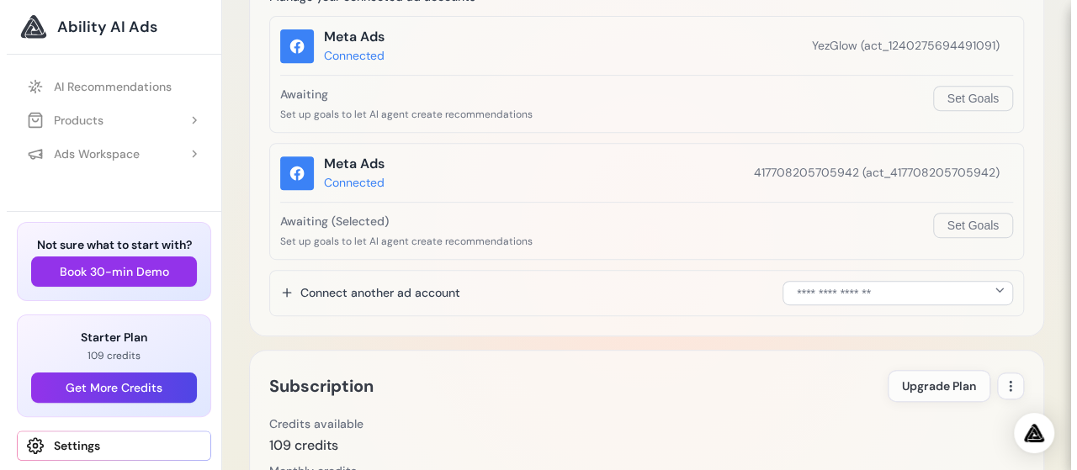
scroll to position [325, 0]
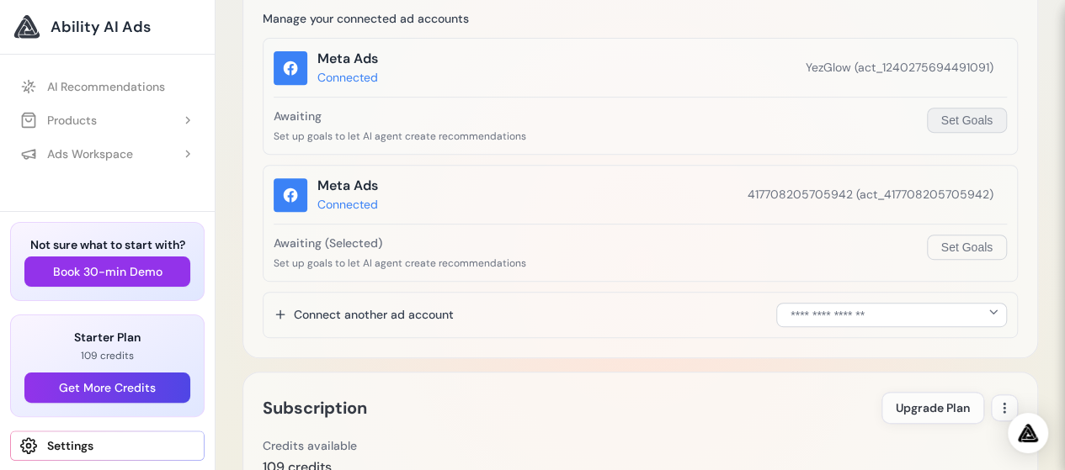
click at [958, 115] on button "Set Goals" at bounding box center [967, 120] width 80 height 25
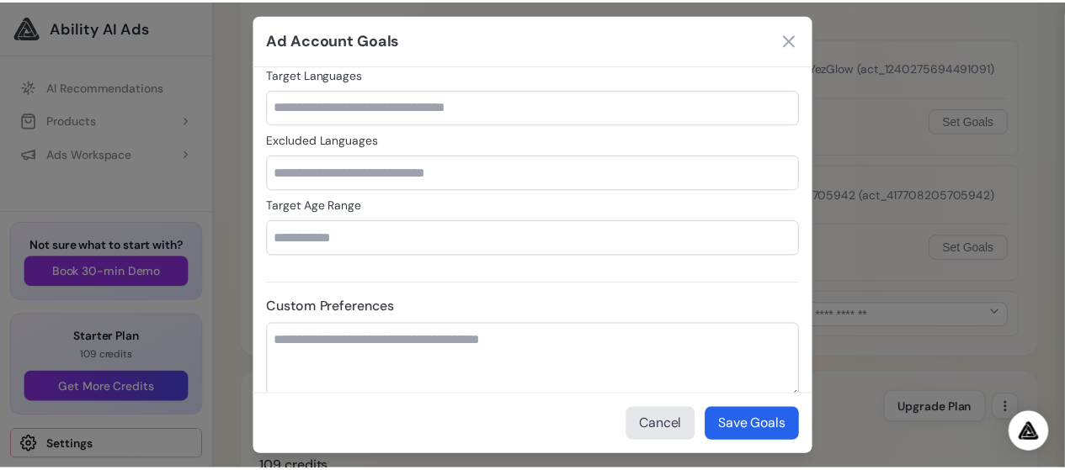
scroll to position [949, 0]
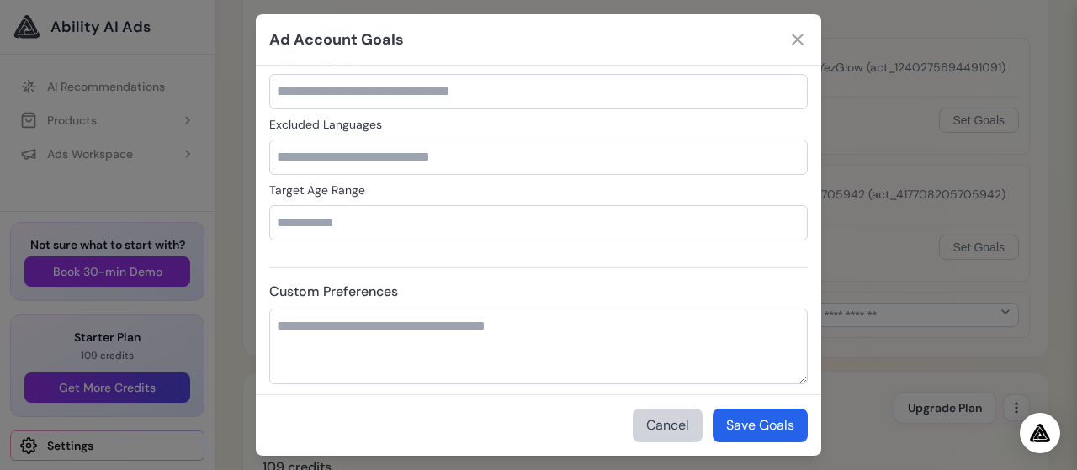
click at [654, 421] on button "Cancel" at bounding box center [668, 426] width 70 height 34
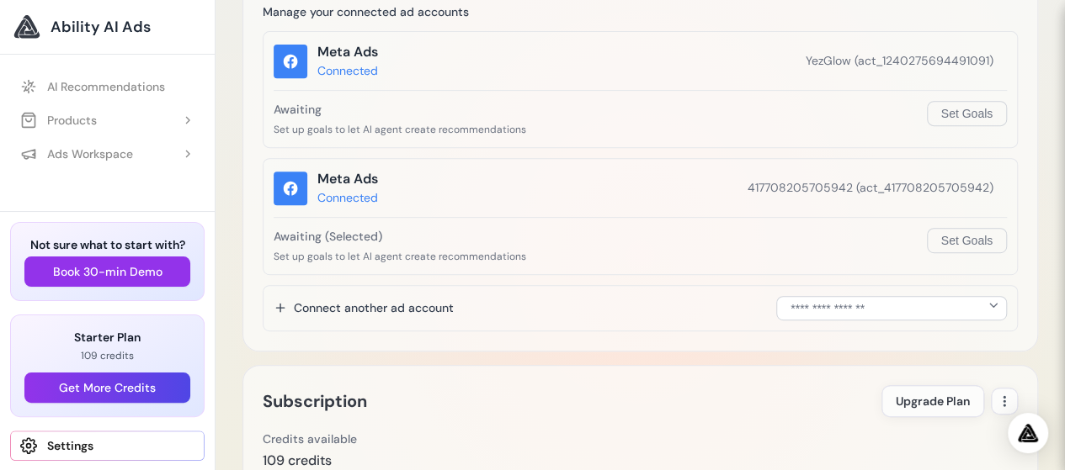
scroll to position [0, 0]
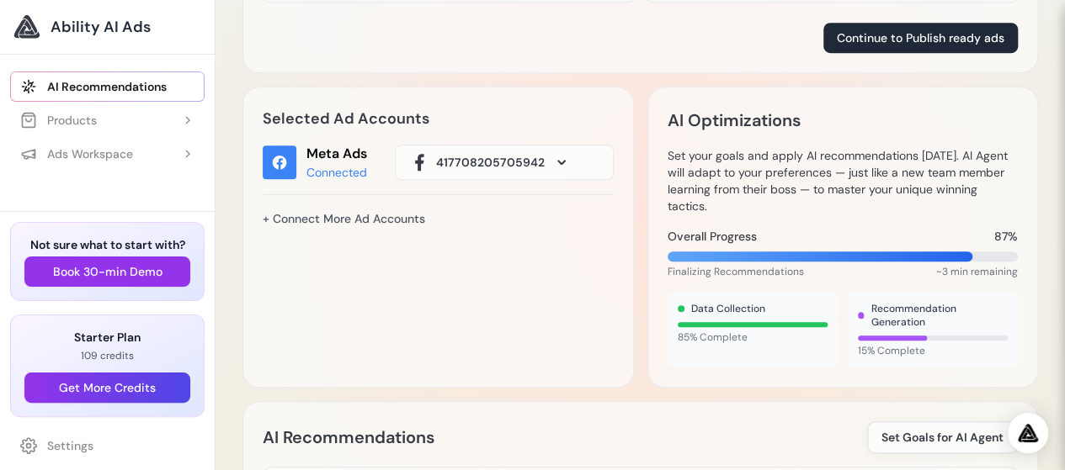
scroll to position [531, 0]
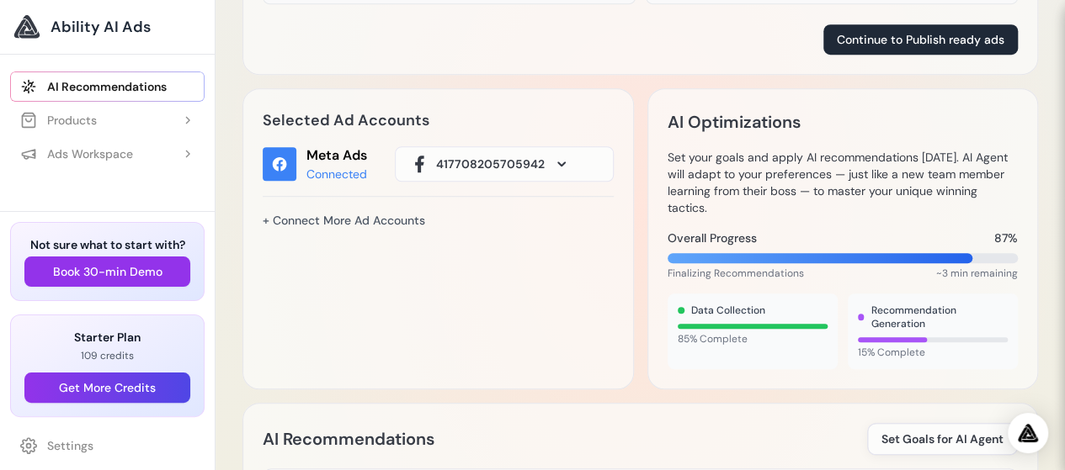
click at [495, 169] on span "417708205705942" at bounding box center [490, 164] width 109 height 17
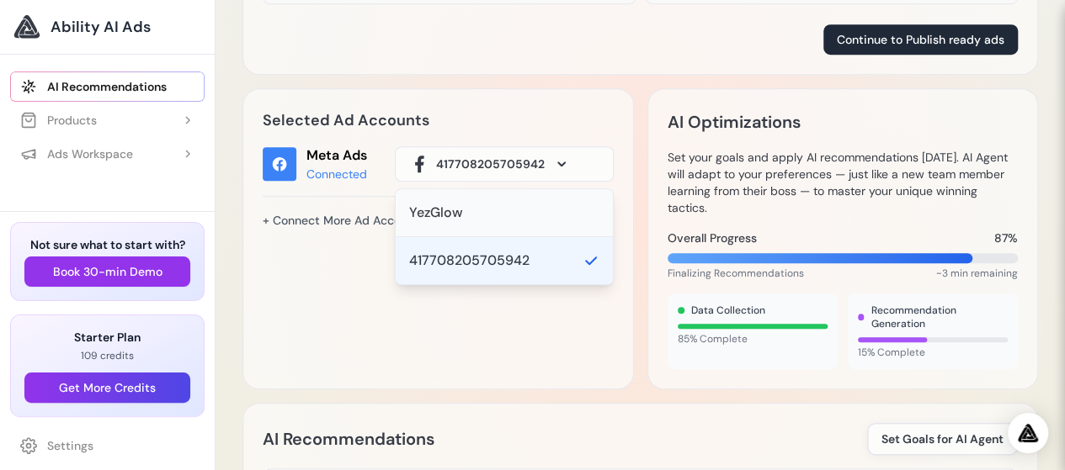
click at [436, 215] on div "YezGlow" at bounding box center [436, 213] width 54 height 20
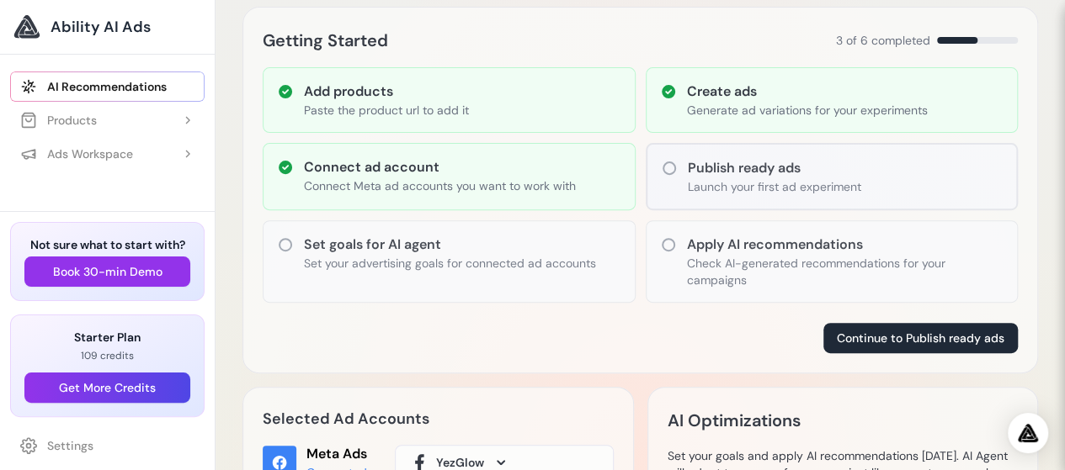
scroll to position [243, 0]
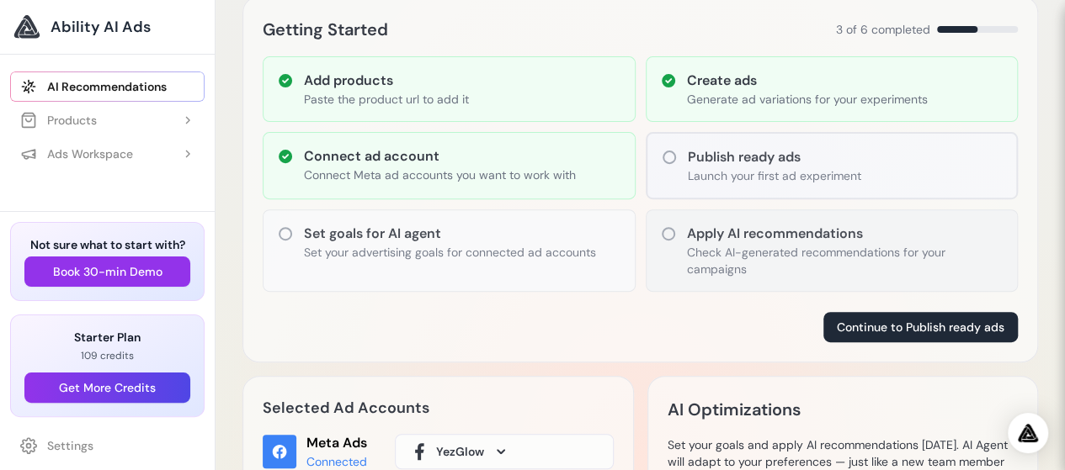
click at [748, 245] on p "Check AI-generated recommendations for your campaigns" at bounding box center [845, 261] width 317 height 34
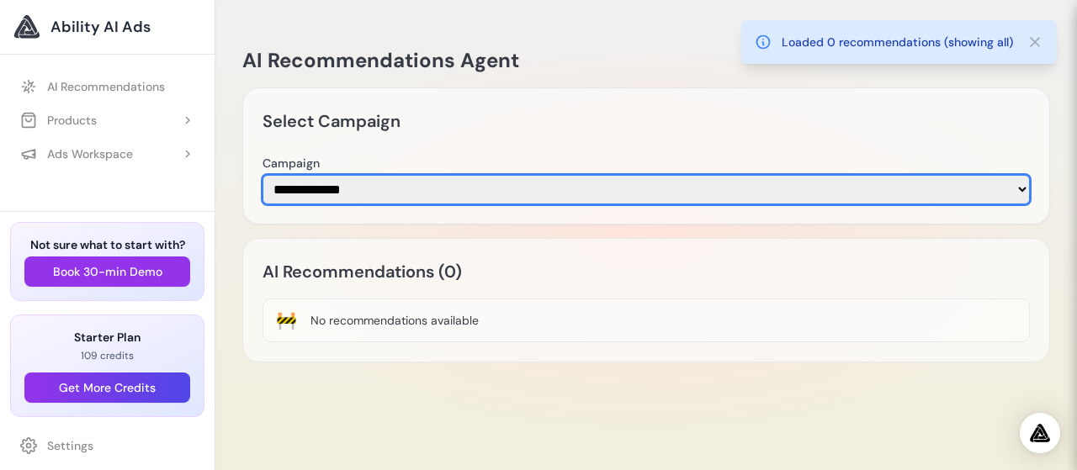
click at [472, 197] on select "**********" at bounding box center [646, 189] width 767 height 29
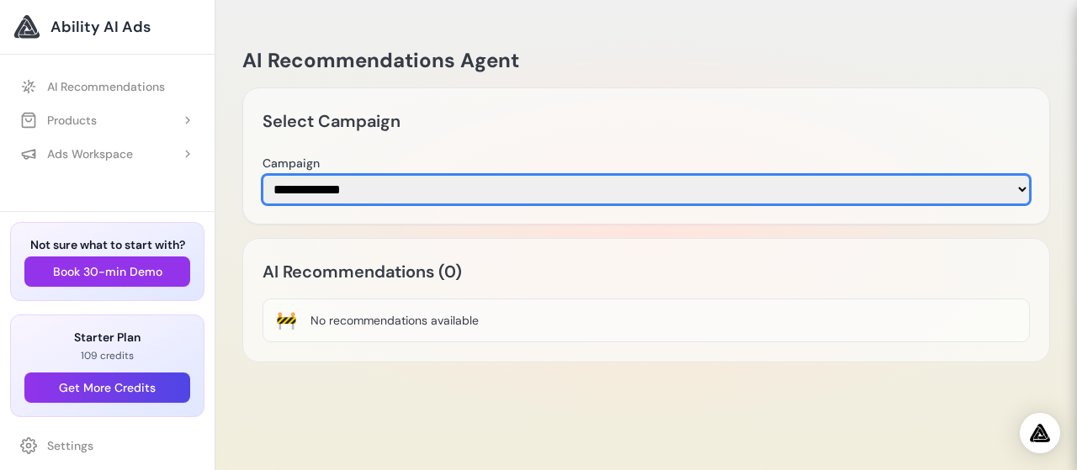
select select "**********"
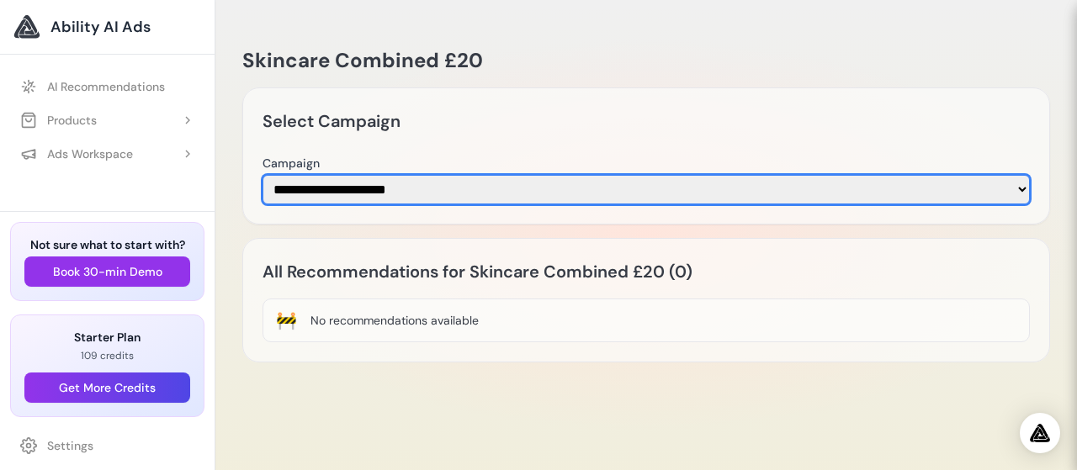
click at [534, 194] on select "**********" at bounding box center [646, 189] width 767 height 29
select select
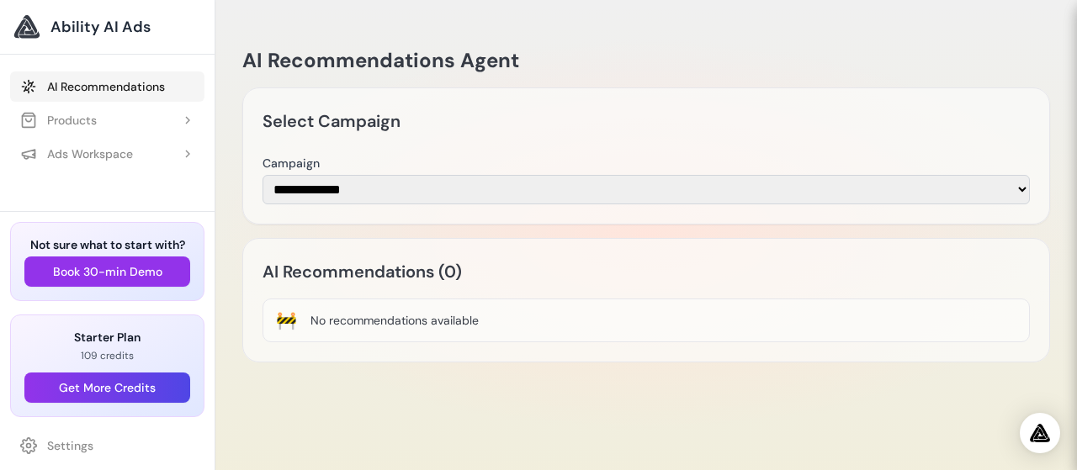
click at [97, 86] on link "AI Recommendations" at bounding box center [107, 87] width 194 height 30
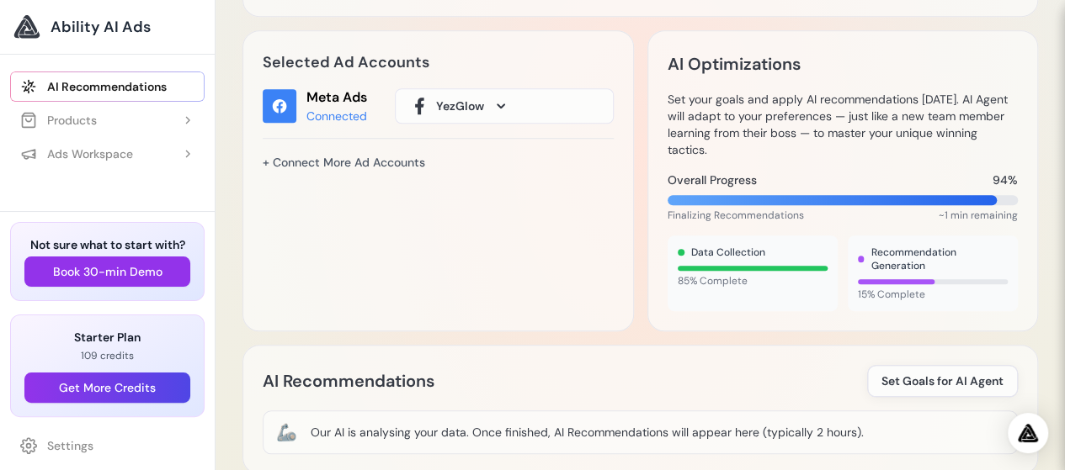
scroll to position [596, 0]
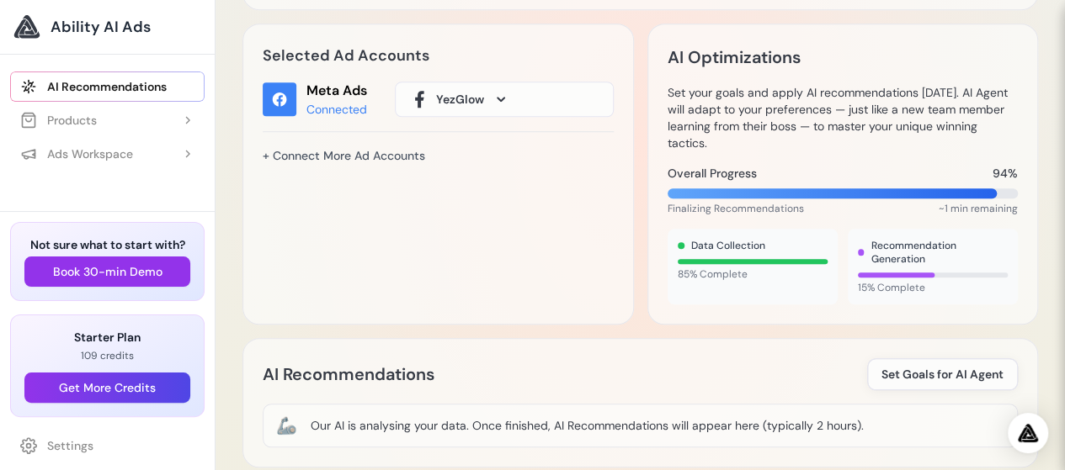
click at [964, 202] on span "~1 min remaining" at bounding box center [977, 208] width 79 height 13
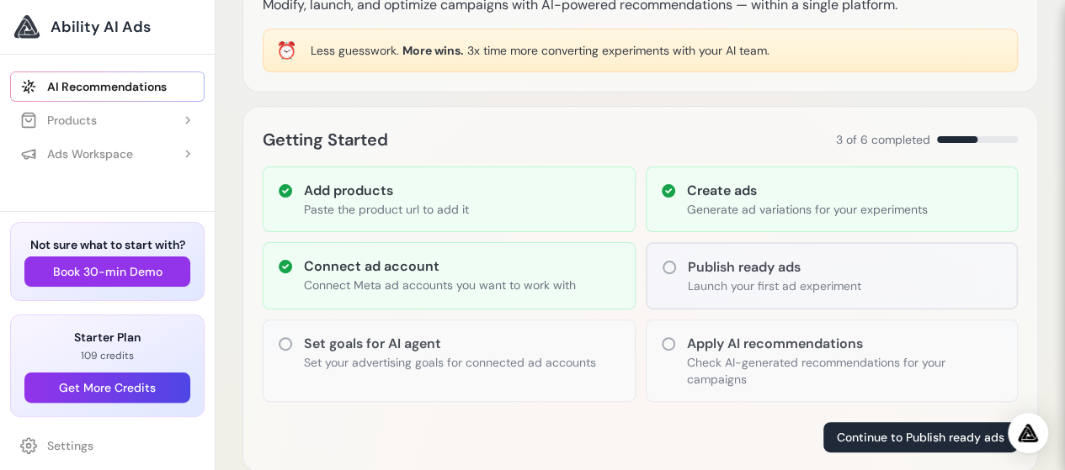
scroll to position [135, 0]
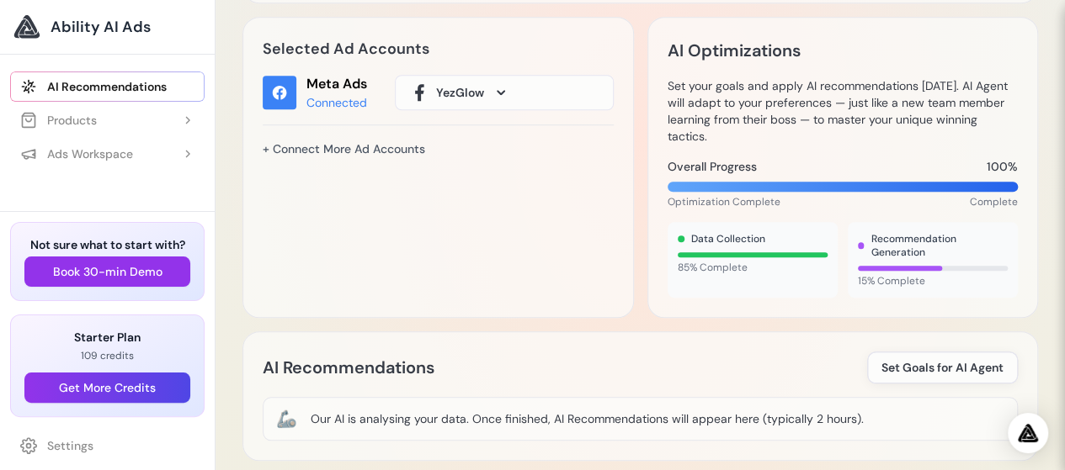
scroll to position [598, 0]
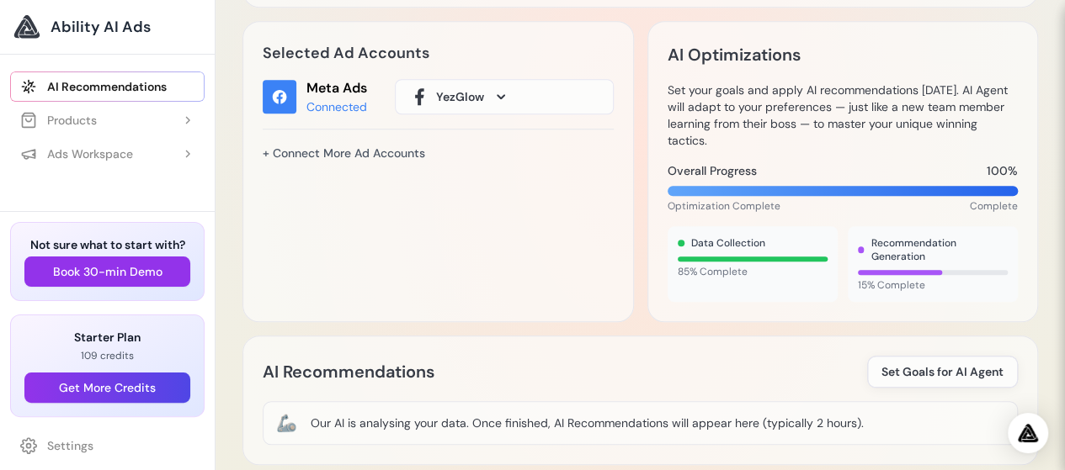
click at [84, 85] on link "AI Recommendations" at bounding box center [107, 87] width 194 height 30
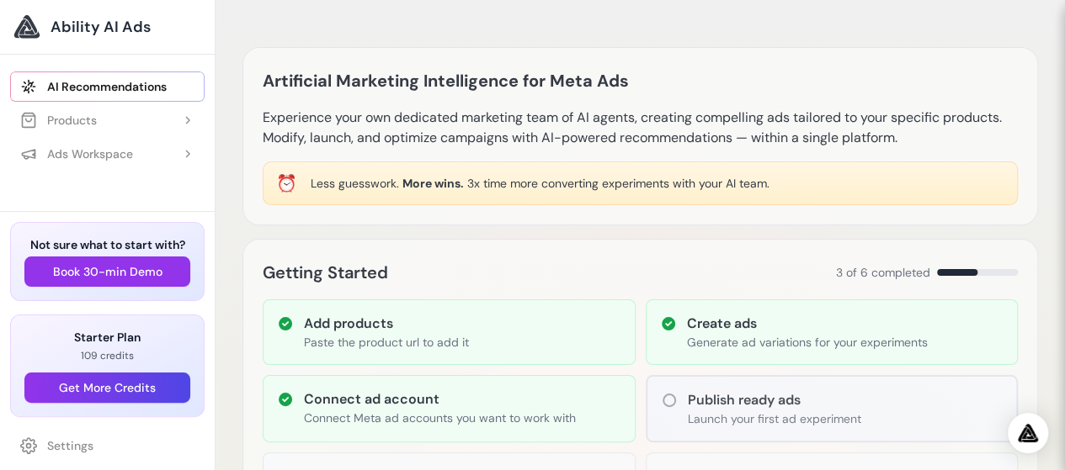
click at [96, 92] on link "AI Recommendations" at bounding box center [107, 87] width 194 height 30
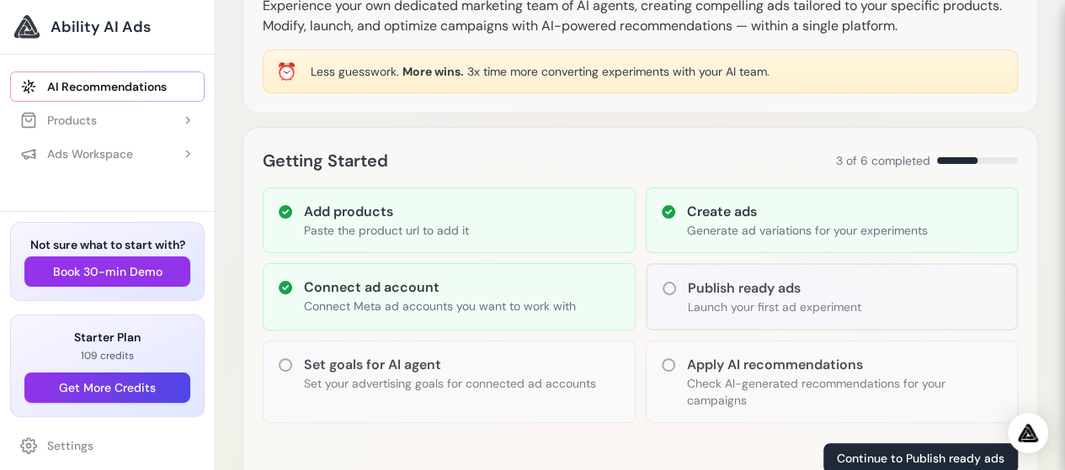
scroll to position [153, 0]
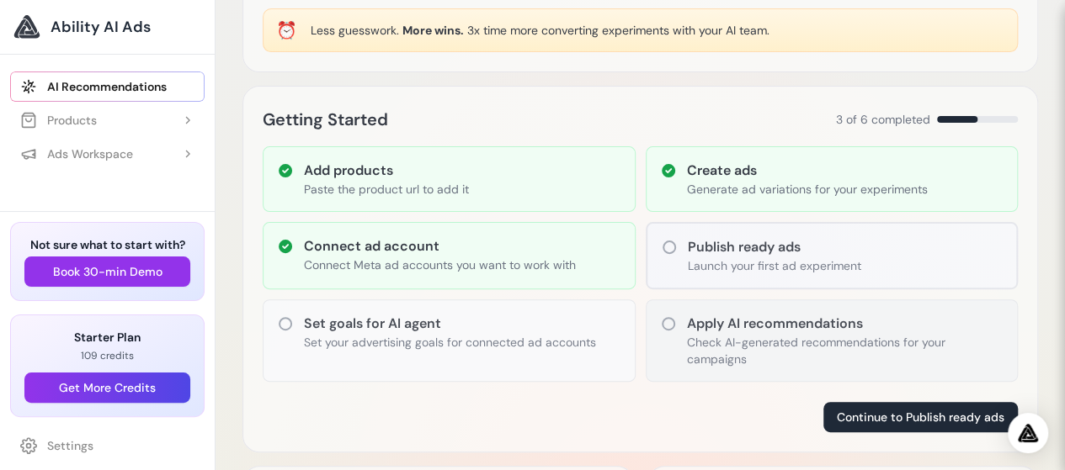
click at [738, 335] on p "Check AI-generated recommendations for your campaigns" at bounding box center [845, 351] width 317 height 34
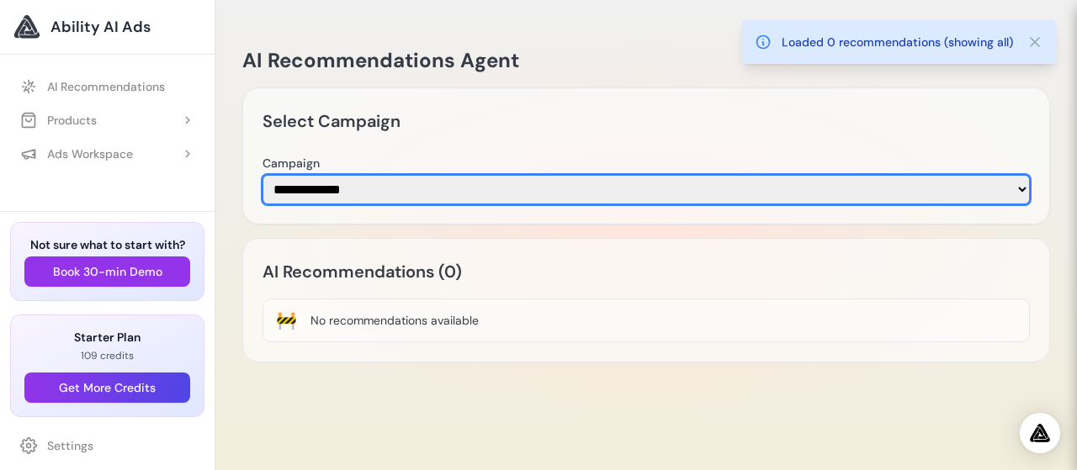
click at [581, 192] on select "**********" at bounding box center [646, 189] width 767 height 29
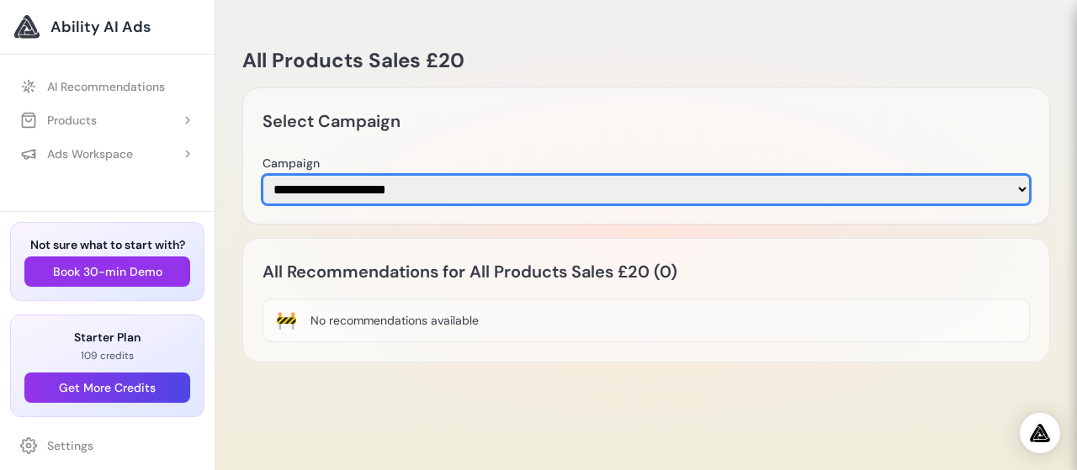
click at [459, 186] on select "**********" at bounding box center [646, 189] width 767 height 29
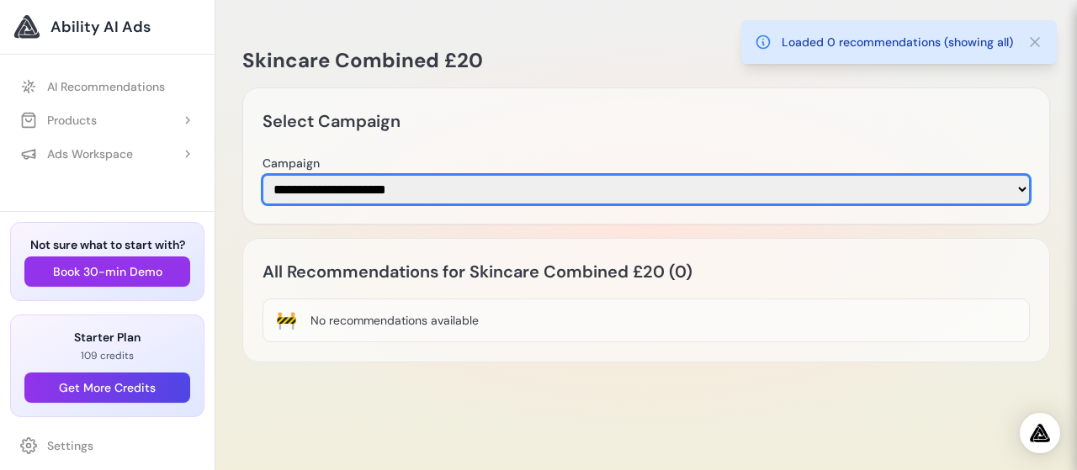
click at [449, 178] on select "**********" at bounding box center [646, 189] width 767 height 29
click at [433, 201] on select "**********" at bounding box center [646, 189] width 767 height 29
select select "**********"
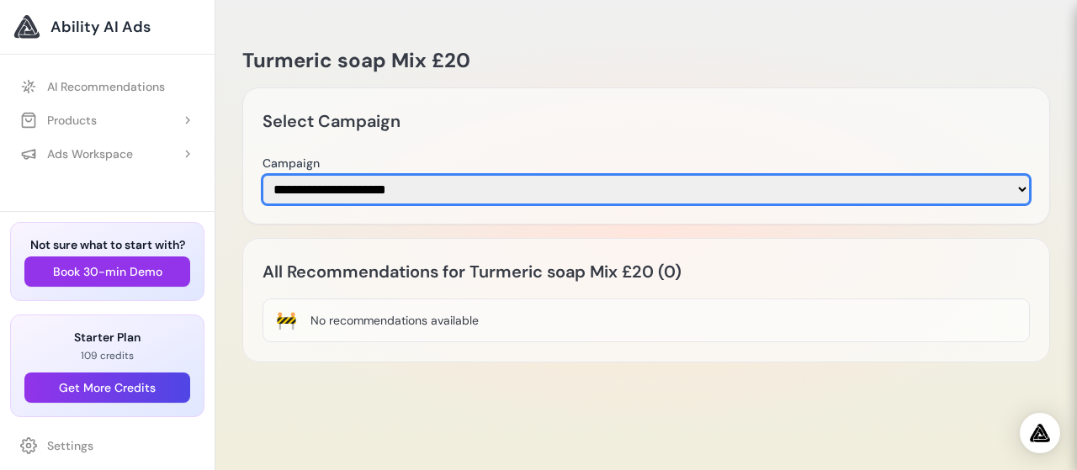
click at [390, 183] on select "**********" at bounding box center [646, 189] width 767 height 29
select select
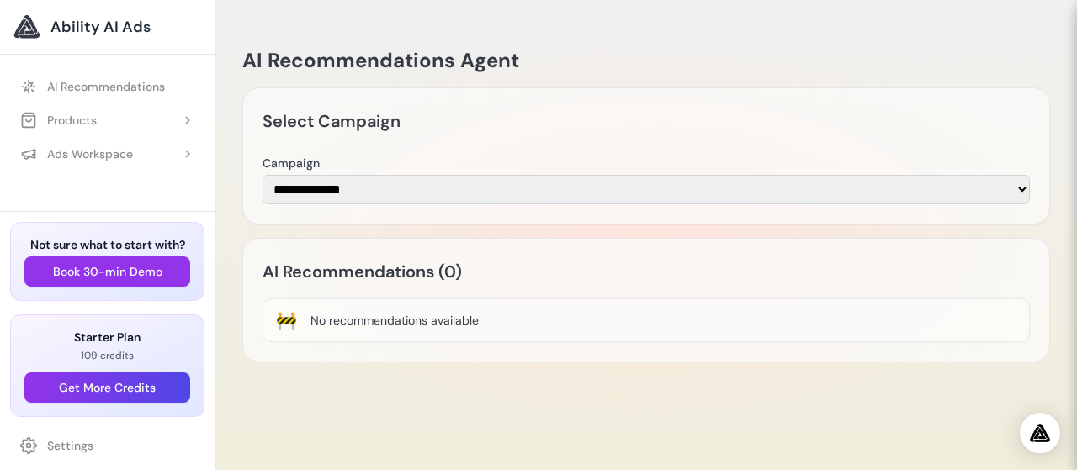
click at [82, 29] on span "Ability AI Ads" at bounding box center [100, 27] width 100 height 24
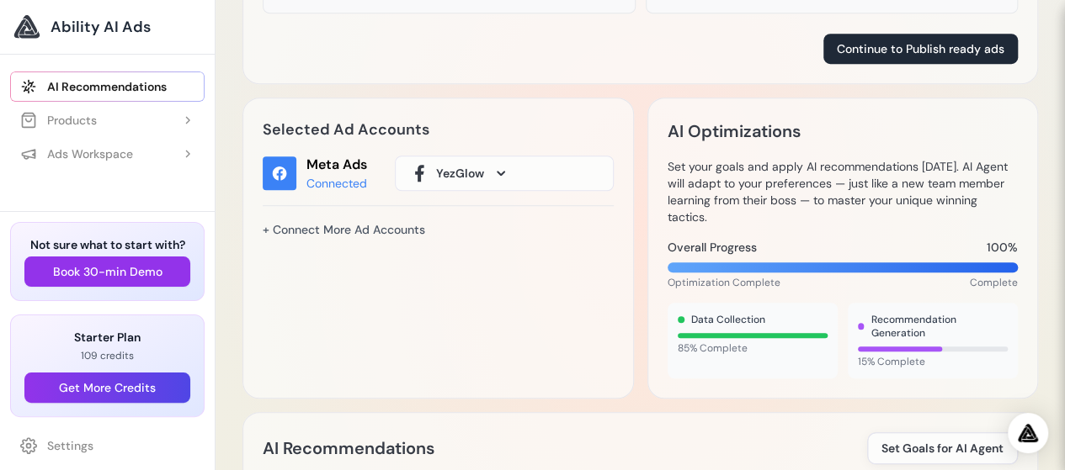
scroll to position [1010, 0]
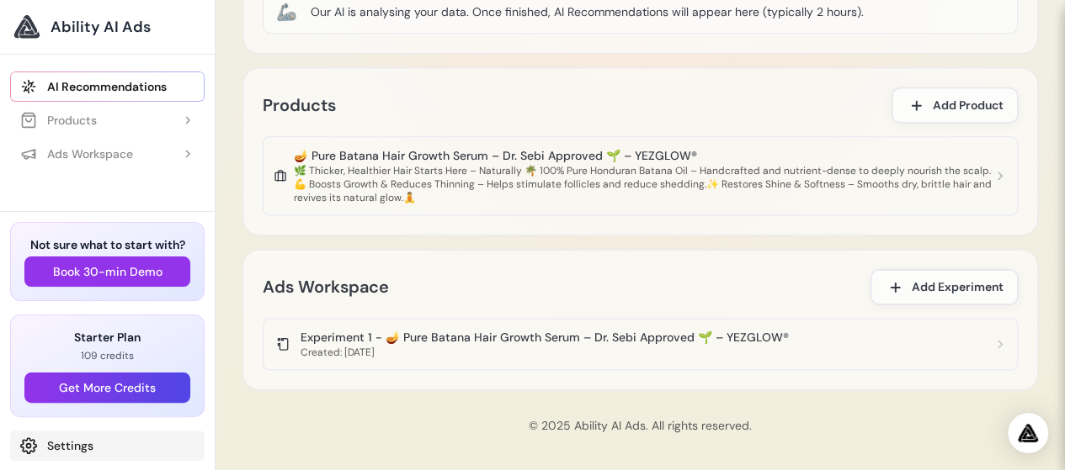
click at [67, 443] on link "Settings" at bounding box center [107, 446] width 194 height 30
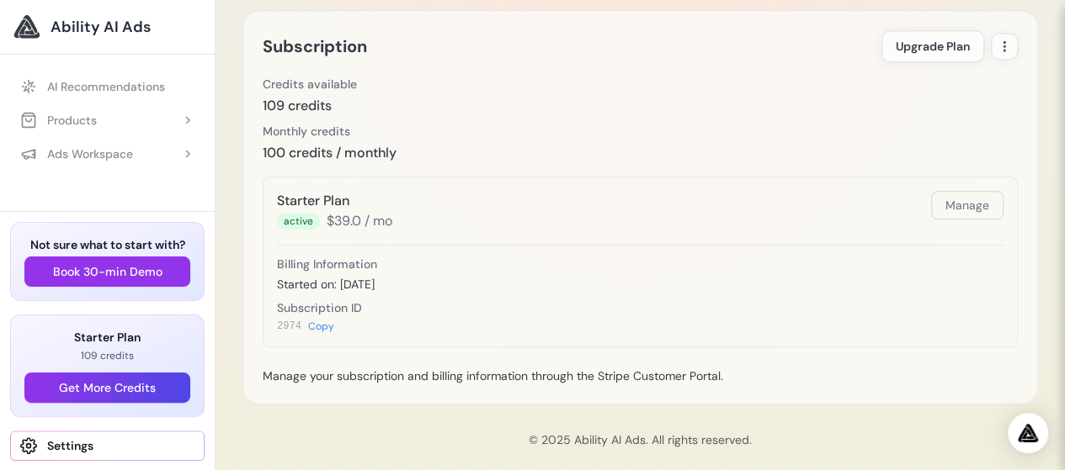
scroll to position [700, 0]
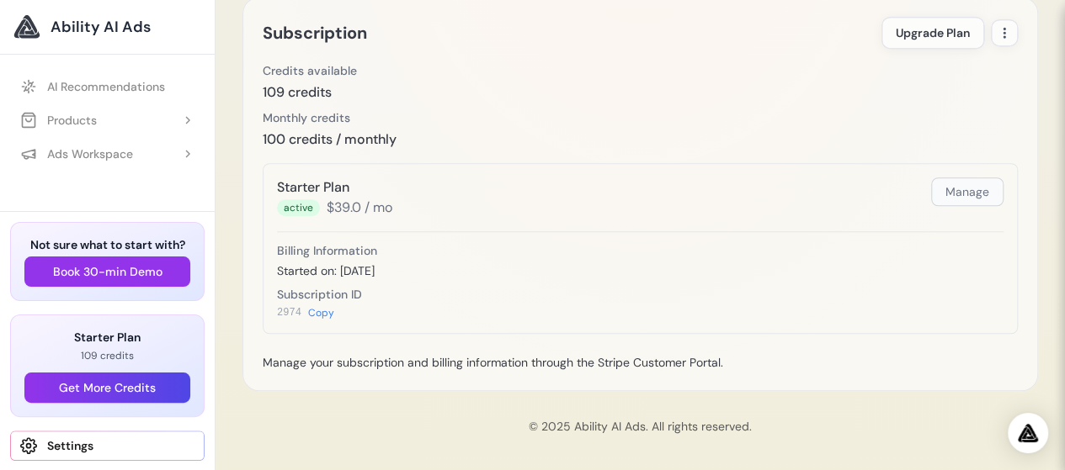
click at [976, 186] on button "Manage" at bounding box center [967, 192] width 72 height 29
click at [974, 188] on button "Manage" at bounding box center [967, 192] width 72 height 29
click at [289, 204] on span "active" at bounding box center [298, 207] width 43 height 17
click at [316, 199] on span "active" at bounding box center [298, 207] width 43 height 17
click at [953, 187] on button "Manage" at bounding box center [967, 192] width 72 height 29
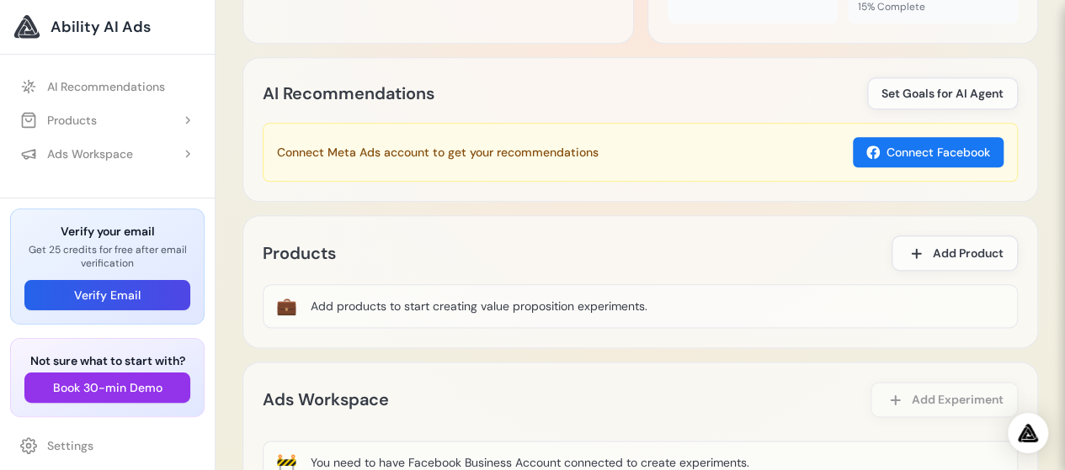
scroll to position [879, 0]
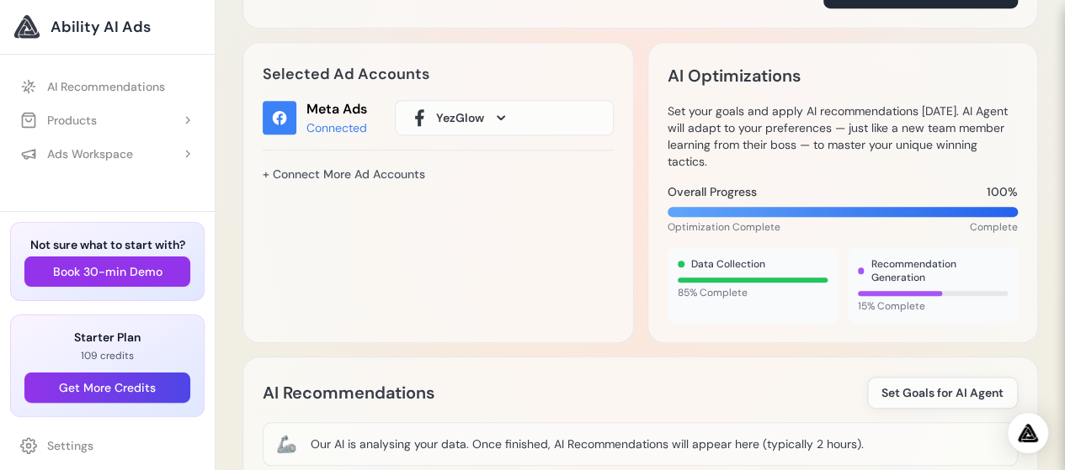
scroll to position [549, 0]
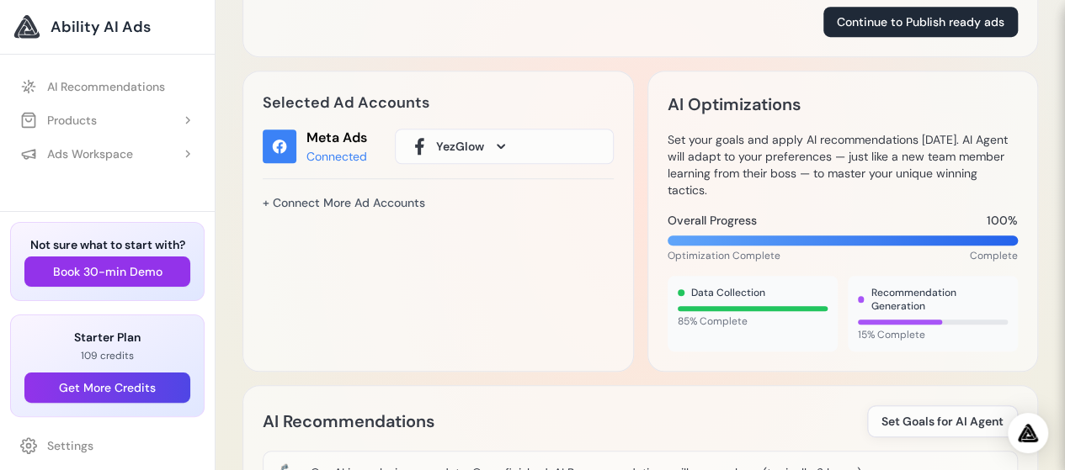
click at [456, 154] on button "YezGlow" at bounding box center [504, 146] width 219 height 35
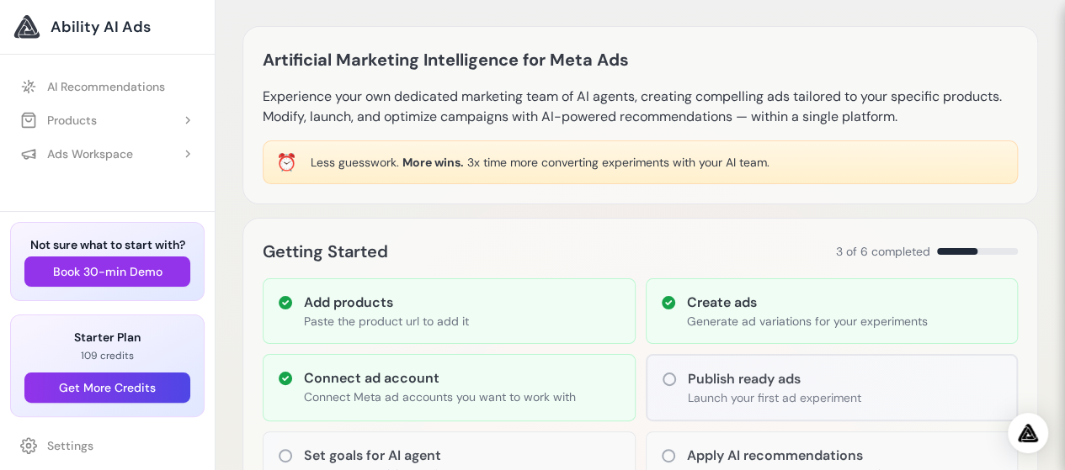
scroll to position [0, 0]
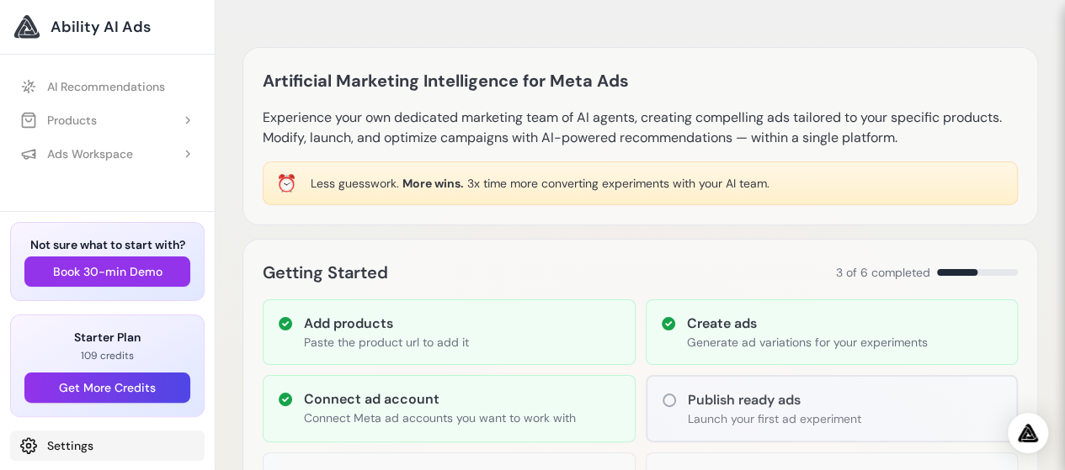
click at [80, 444] on link "Settings" at bounding box center [107, 446] width 194 height 30
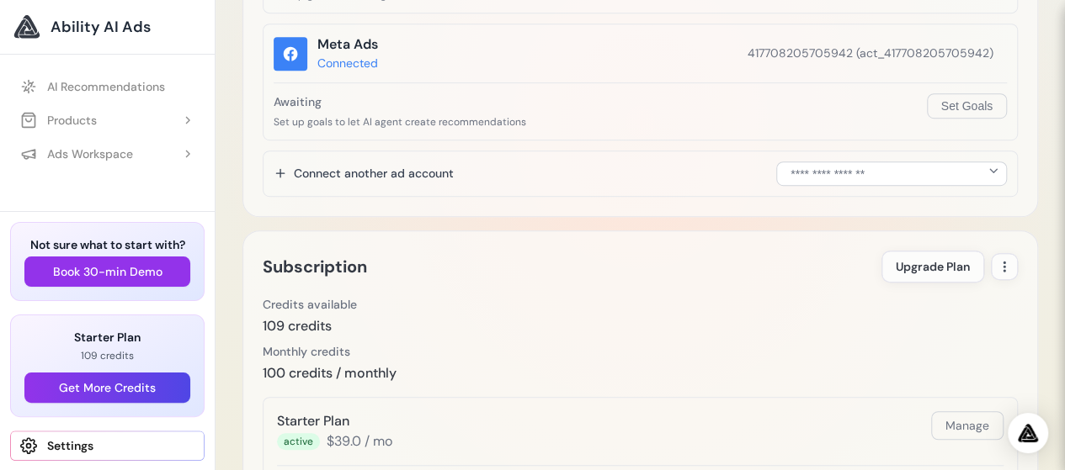
scroll to position [468, 0]
click at [902, 172] on select "**********" at bounding box center [891, 172] width 231 height 24
click at [756, 124] on p "Set up goals to let AI agent create recommendations" at bounding box center [599, 120] width 653 height 15
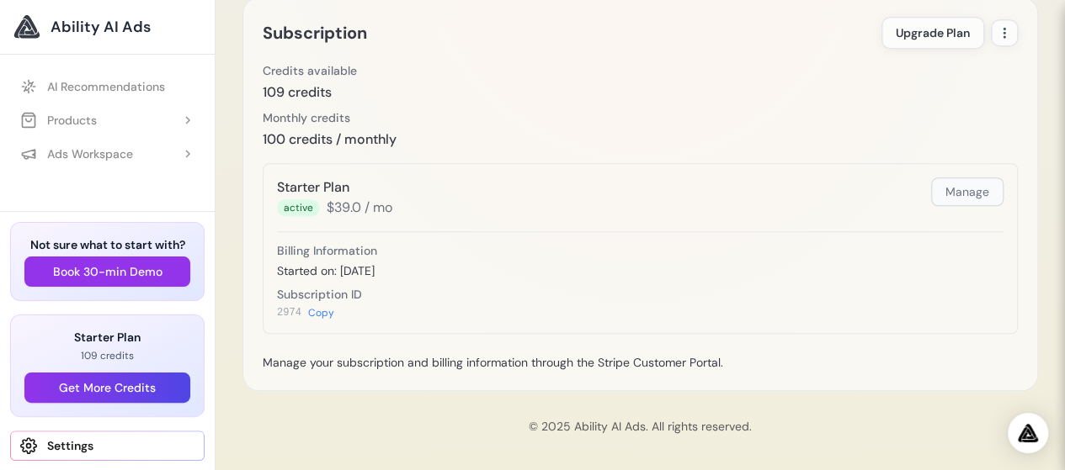
click at [980, 188] on button "Manage" at bounding box center [967, 192] width 72 height 29
